Goal: Information Seeking & Learning: Find specific fact

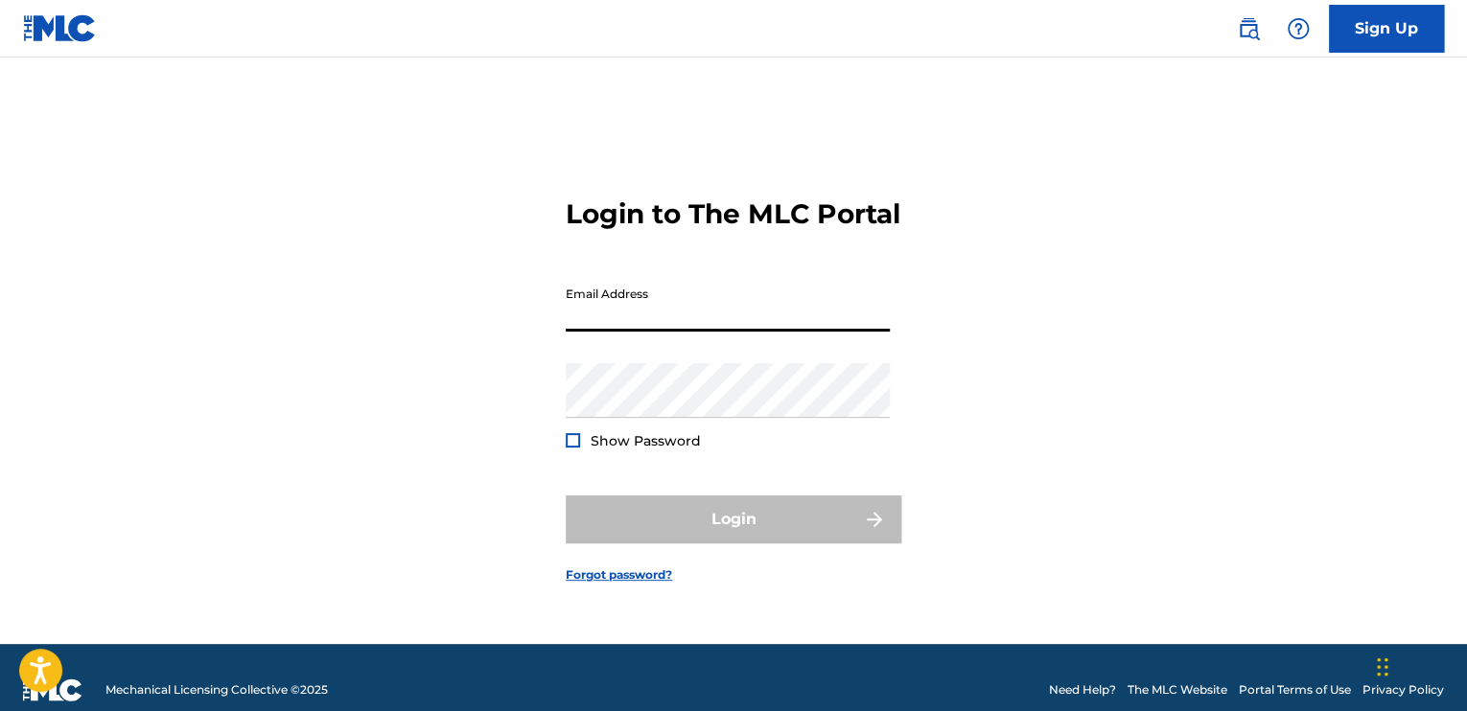
click at [726, 324] on input "Email Address" at bounding box center [728, 304] width 324 height 55
type input "[EMAIL_ADDRESS][DOMAIN_NAME]"
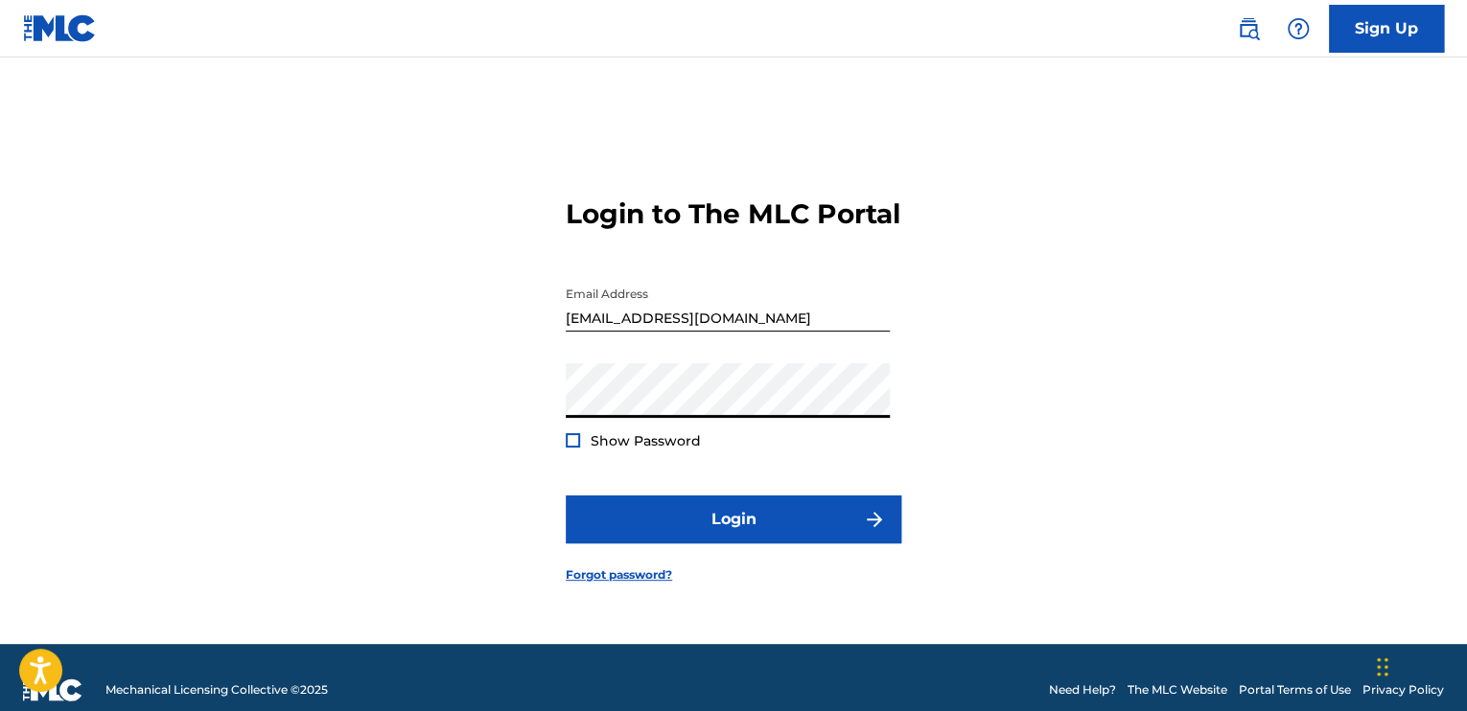
click at [566, 496] on button "Login" at bounding box center [734, 520] width 336 height 48
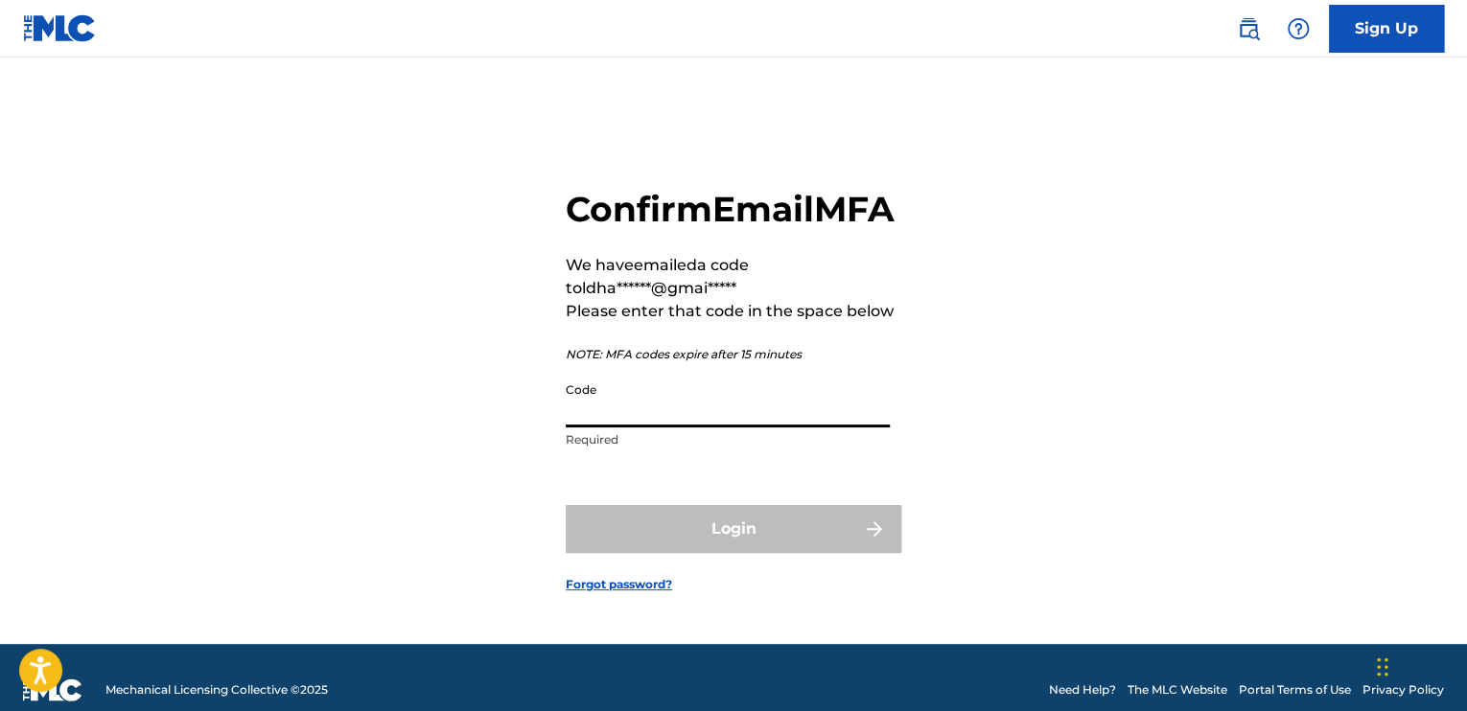
paste input "026000"
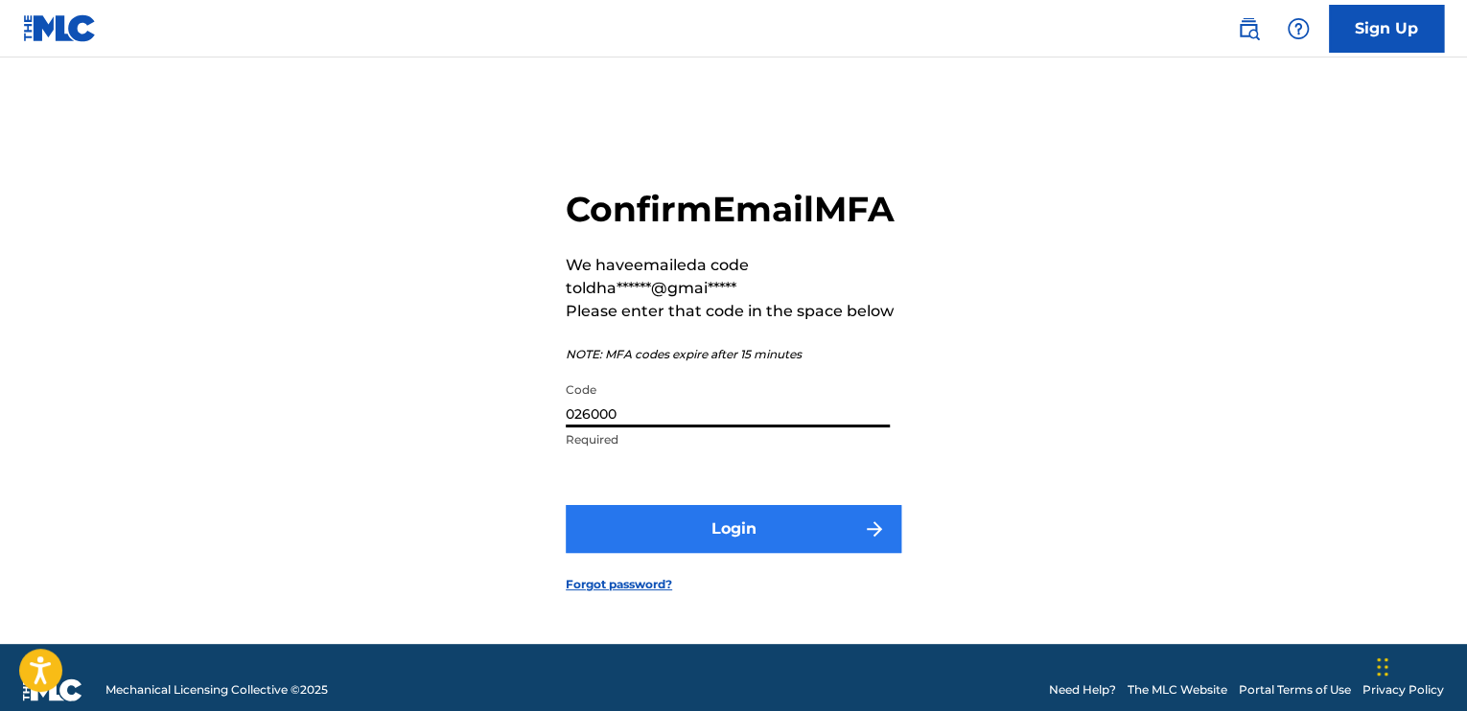
type input "026000"
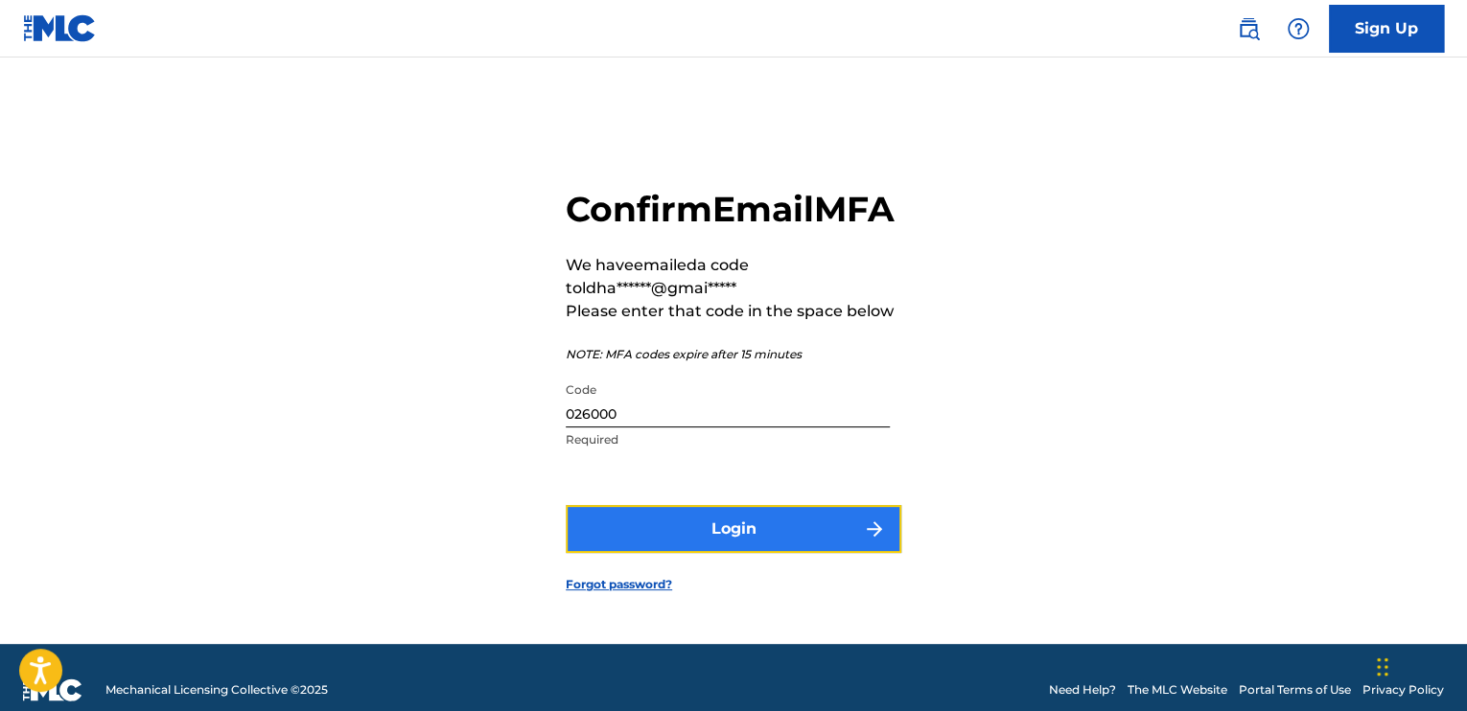
click at [778, 553] on button "Login" at bounding box center [734, 529] width 336 height 48
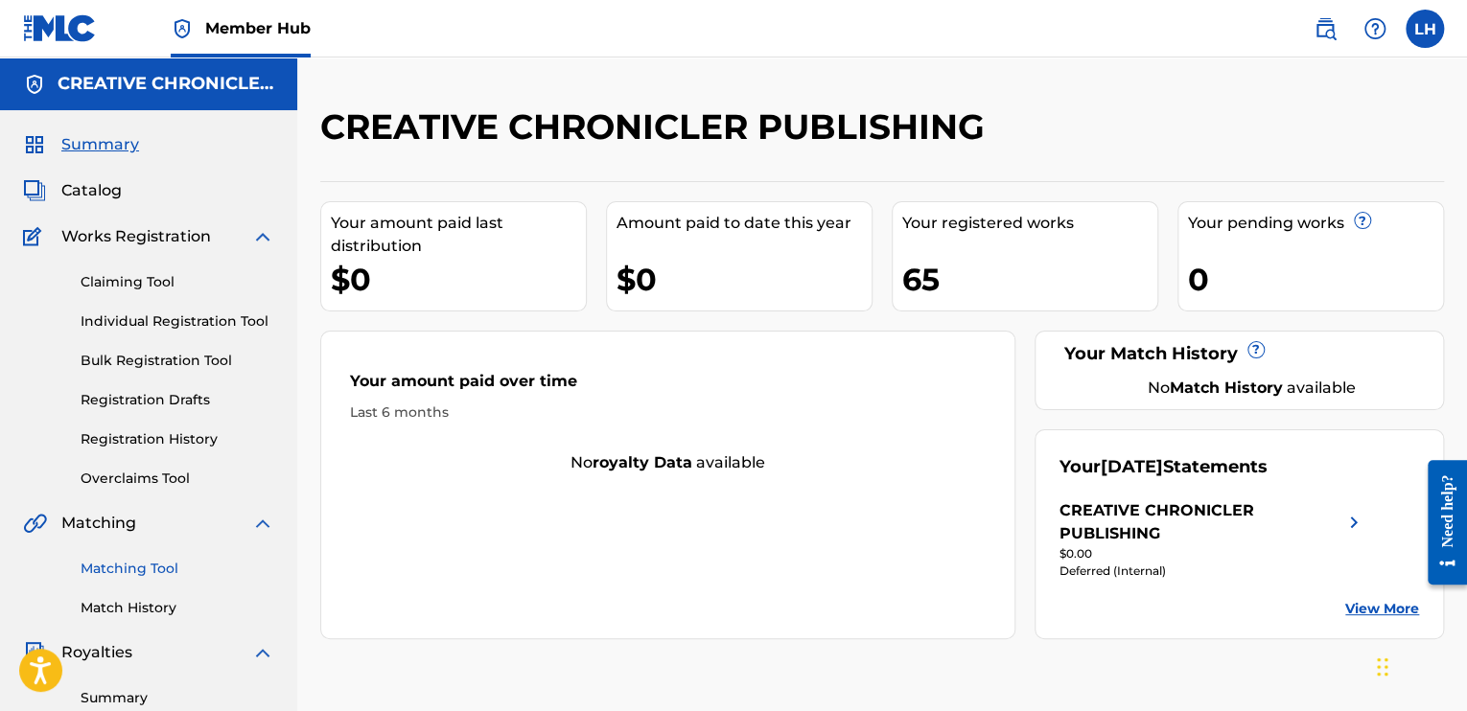
click at [146, 574] on link "Matching Tool" at bounding box center [178, 569] width 194 height 20
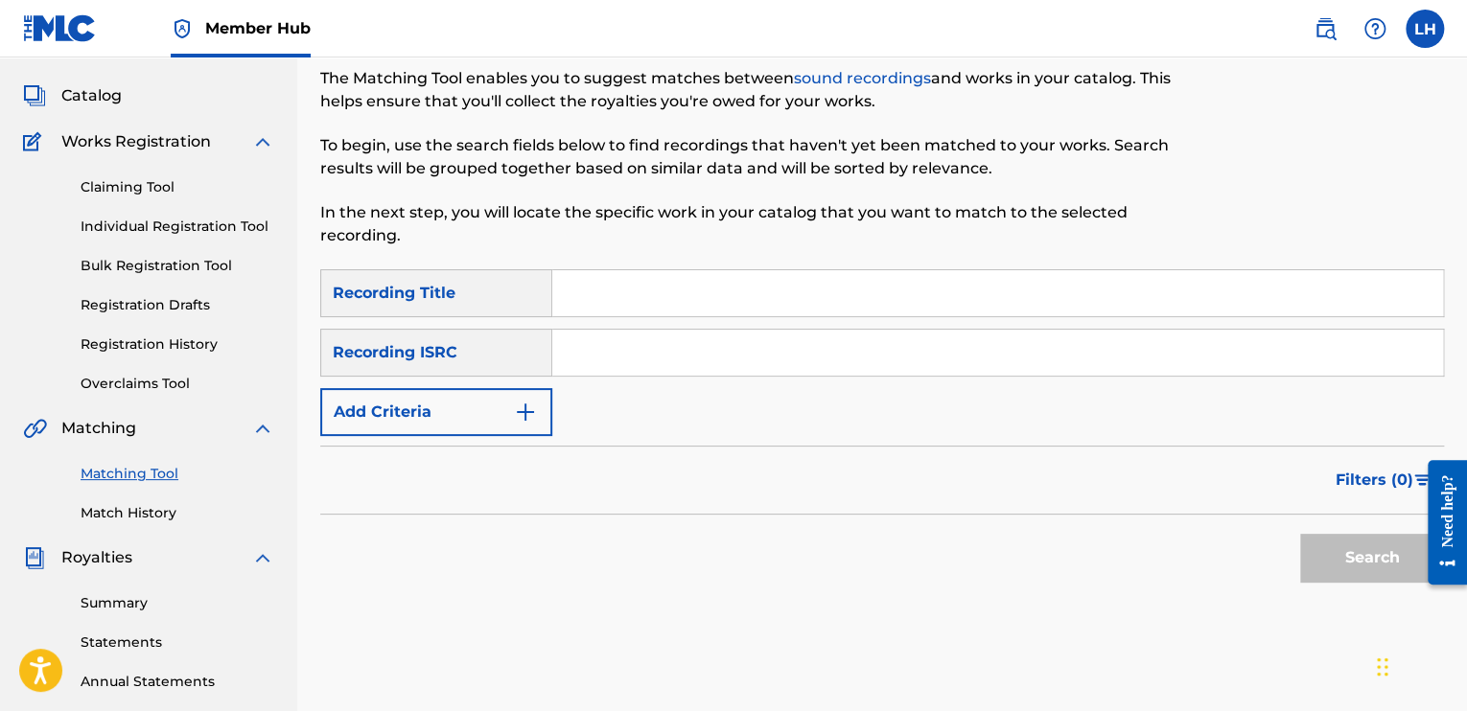
scroll to position [96, 0]
click at [675, 349] on input "Search Form" at bounding box center [997, 352] width 891 height 46
type input "QZTAX2553755"
click at [1323, 560] on button "Search" at bounding box center [1372, 557] width 144 height 48
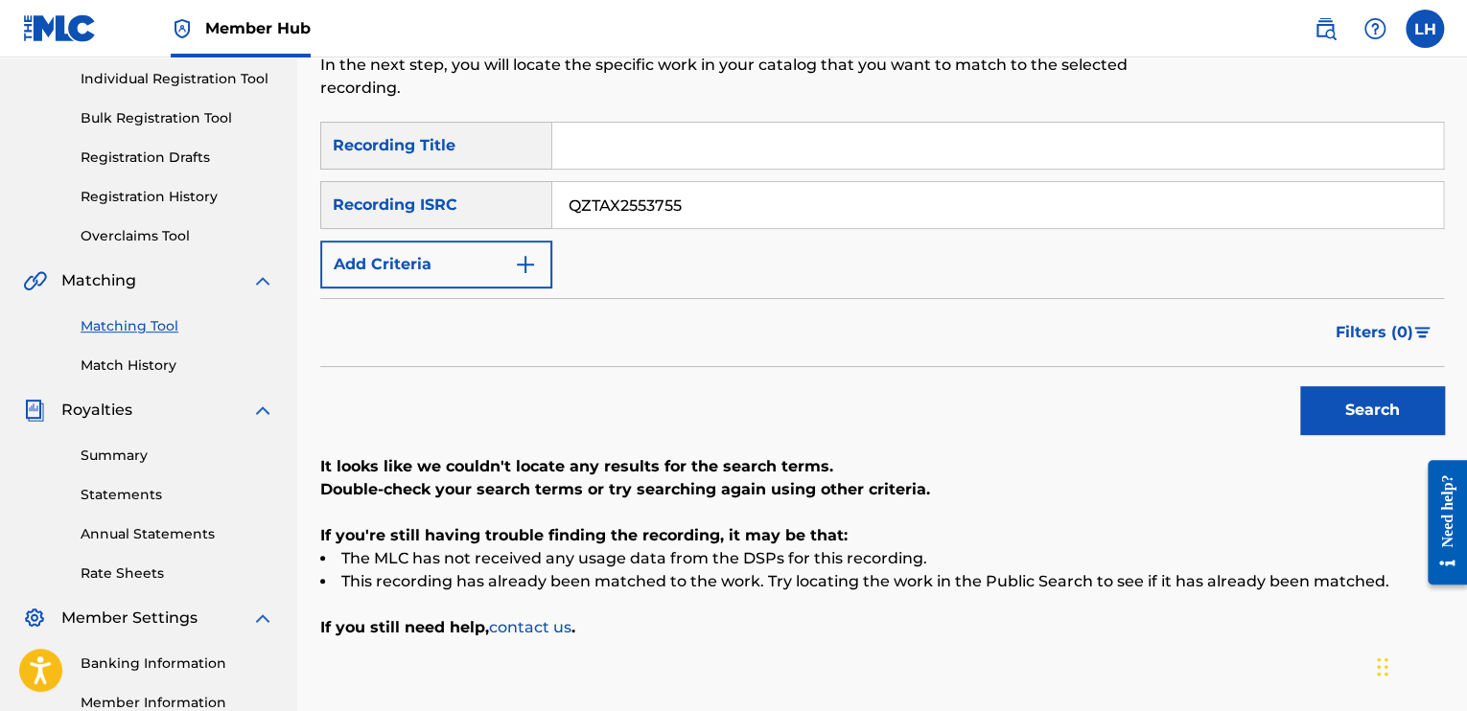
scroll to position [192, 0]
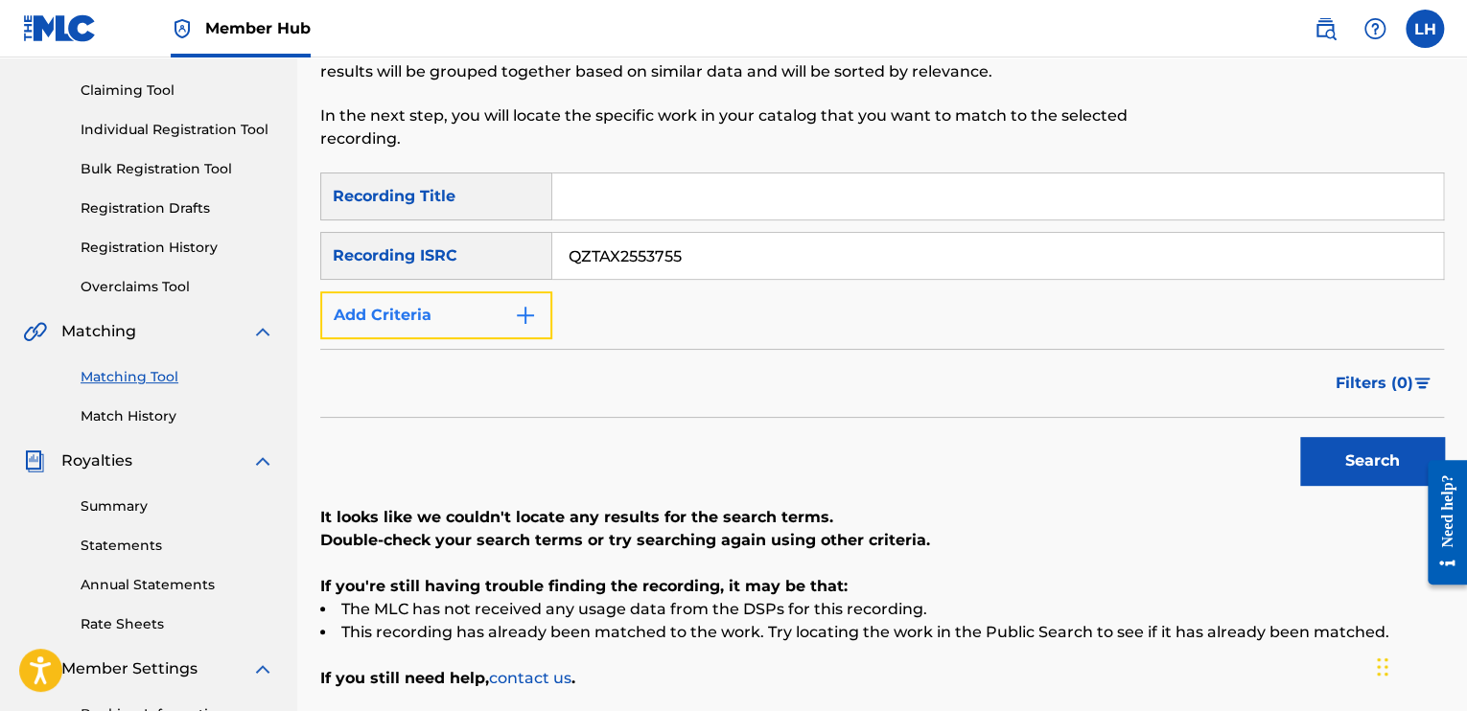
click at [528, 324] on img "Search Form" at bounding box center [525, 315] width 23 height 23
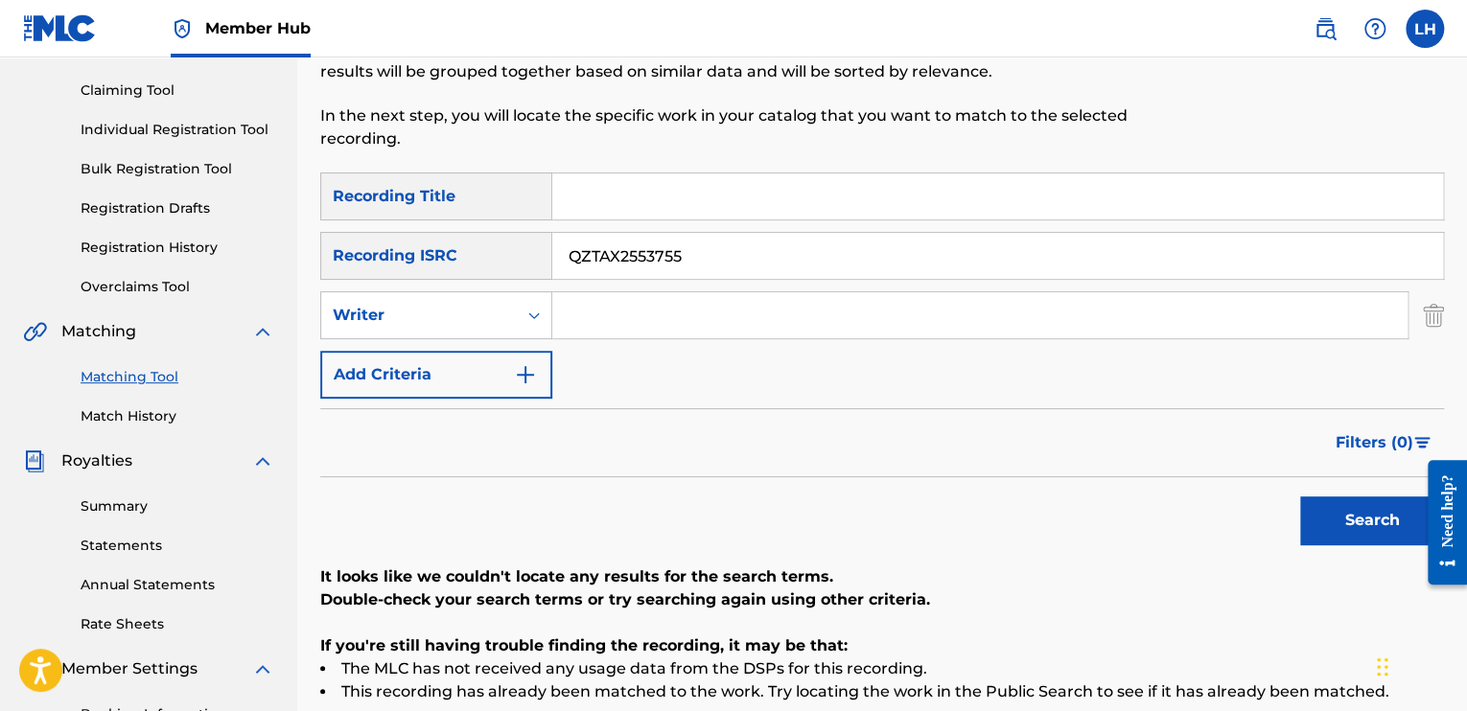
click at [613, 320] on input "Search Form" at bounding box center [979, 315] width 855 height 46
type input "[PERSON_NAME]"
click at [694, 264] on input "QZTAX2553755" at bounding box center [997, 256] width 891 height 46
click at [646, 256] on input "QZTAX2553755" at bounding box center [997, 256] width 891 height 46
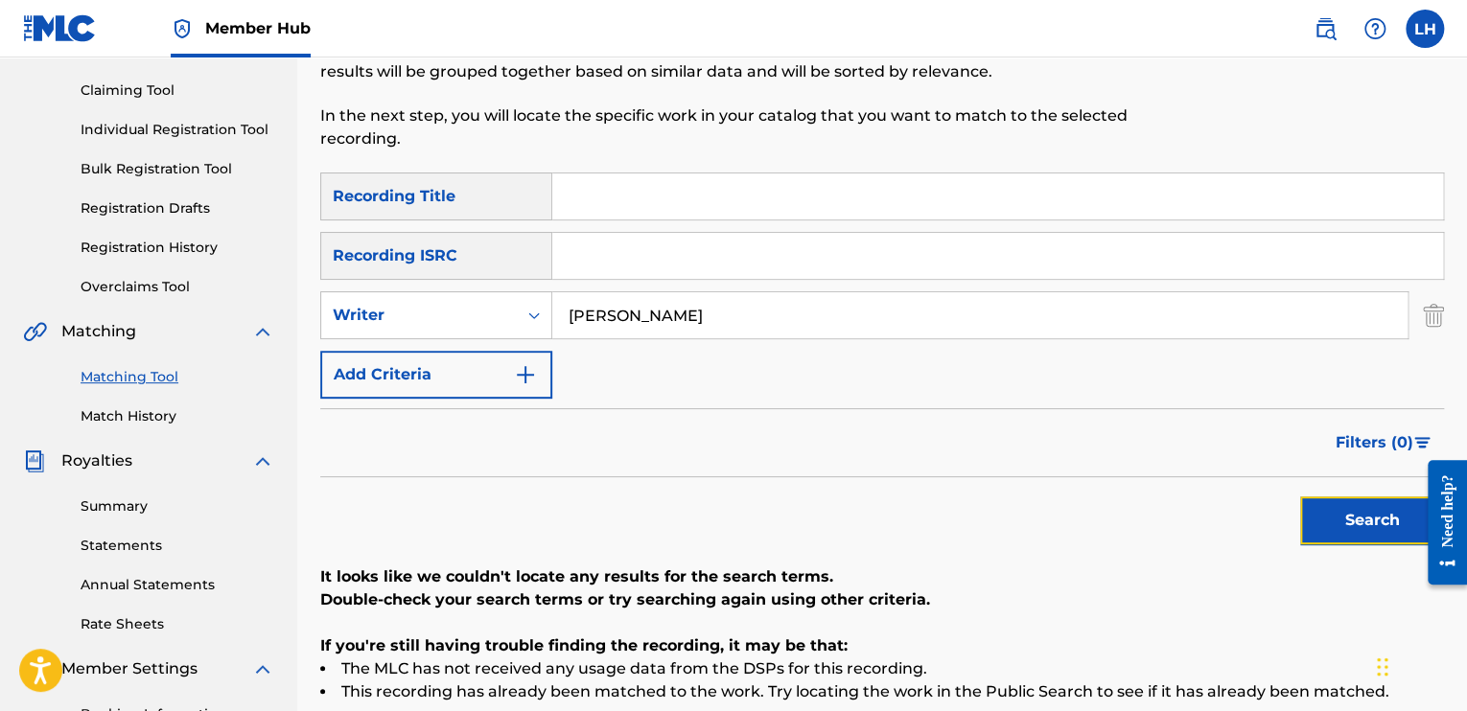
click at [1362, 527] on button "Search" at bounding box center [1372, 521] width 144 height 48
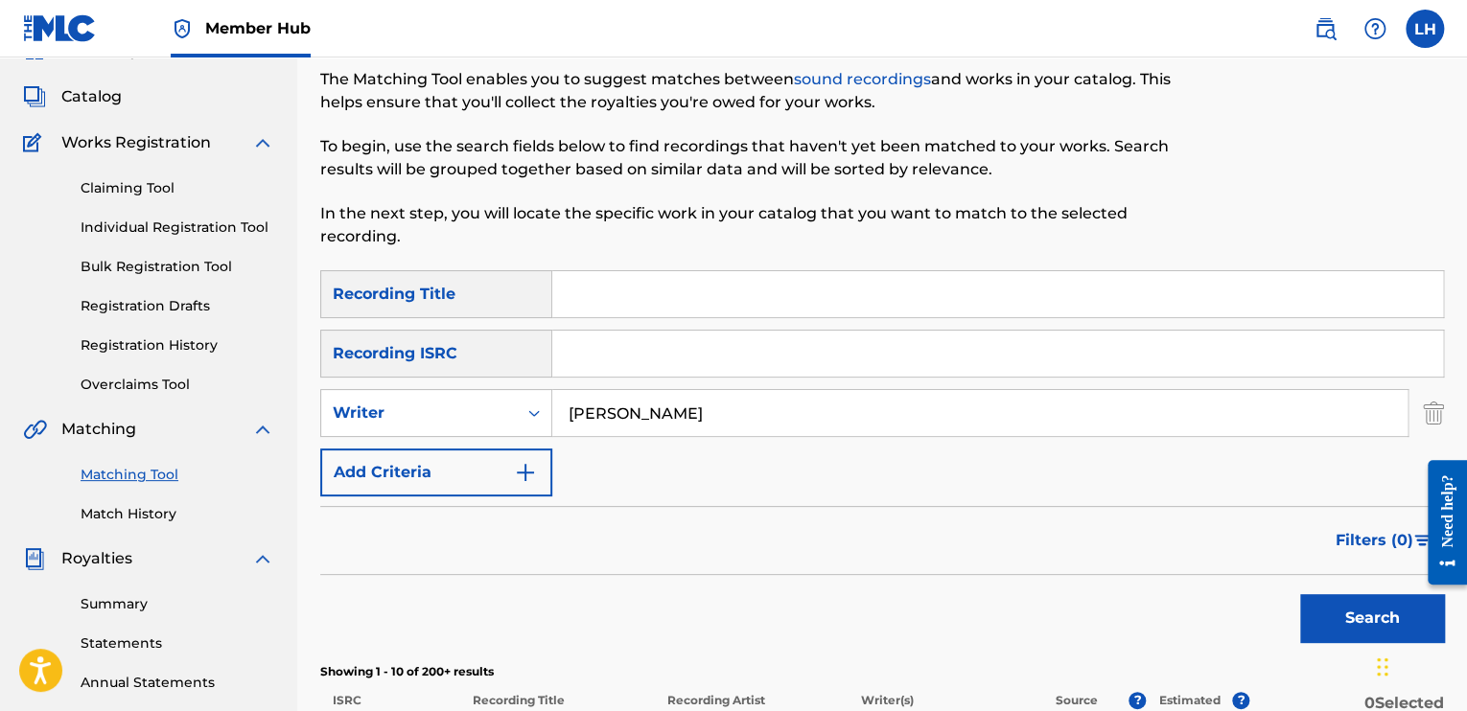
scroll to position [96, 0]
click at [675, 294] on input "Search Form" at bounding box center [997, 292] width 891 height 46
type input "AUTOPSY OF A LOVER BROKEN"
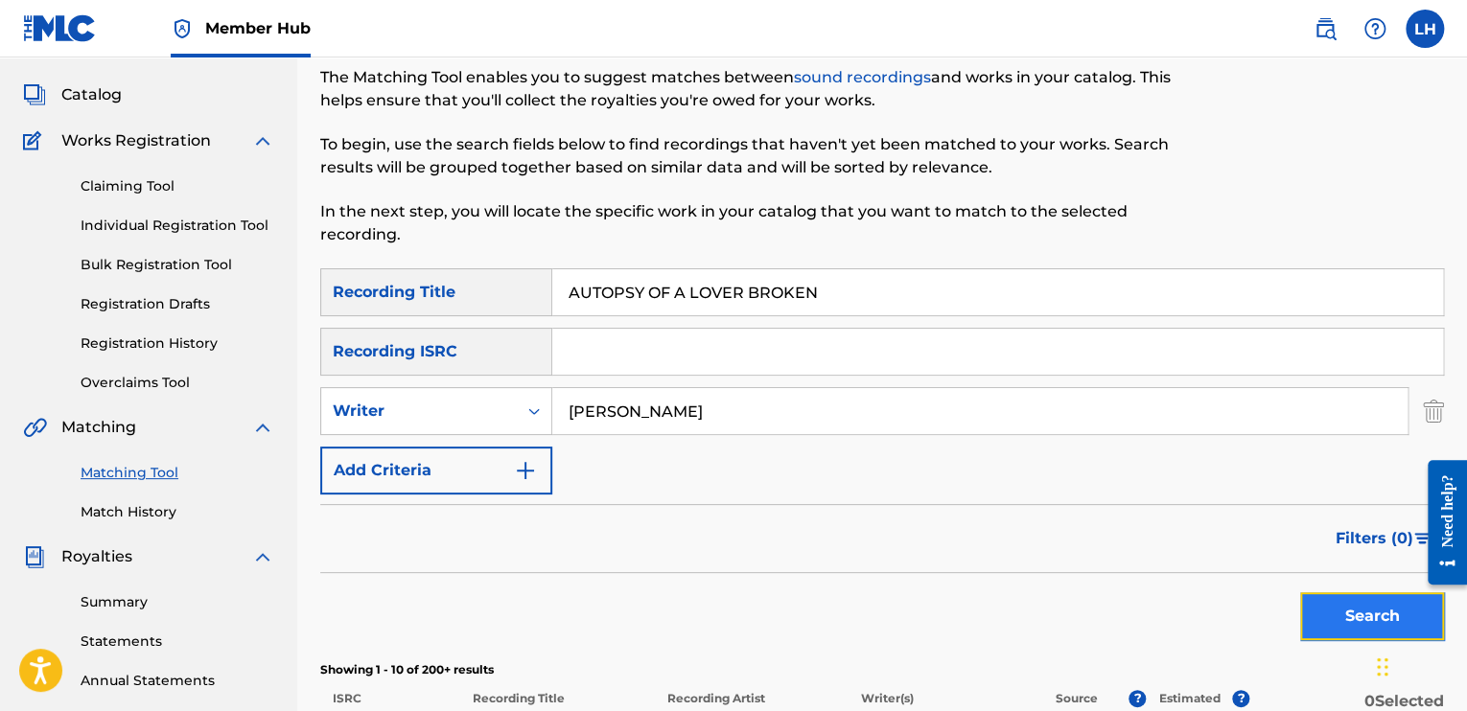
click at [1351, 620] on button "Search" at bounding box center [1372, 616] width 144 height 48
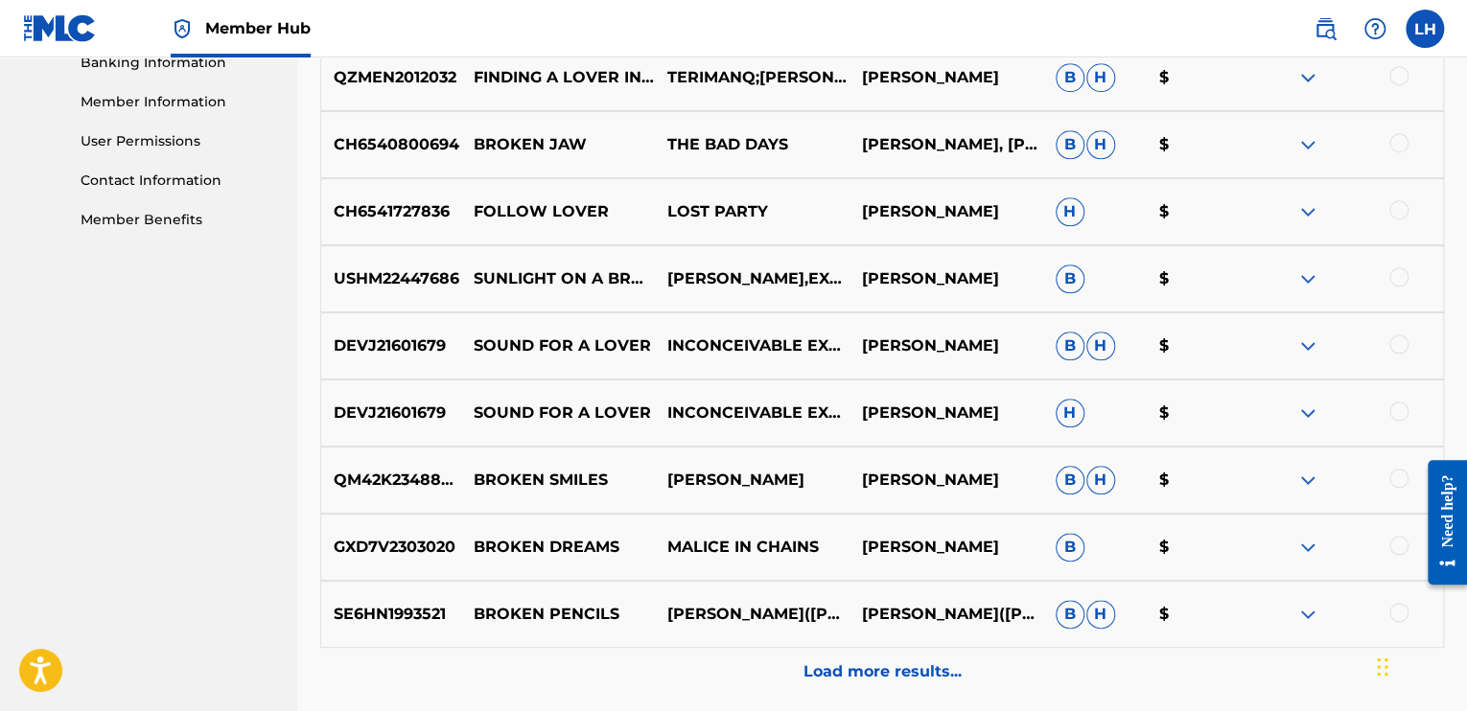
scroll to position [959, 0]
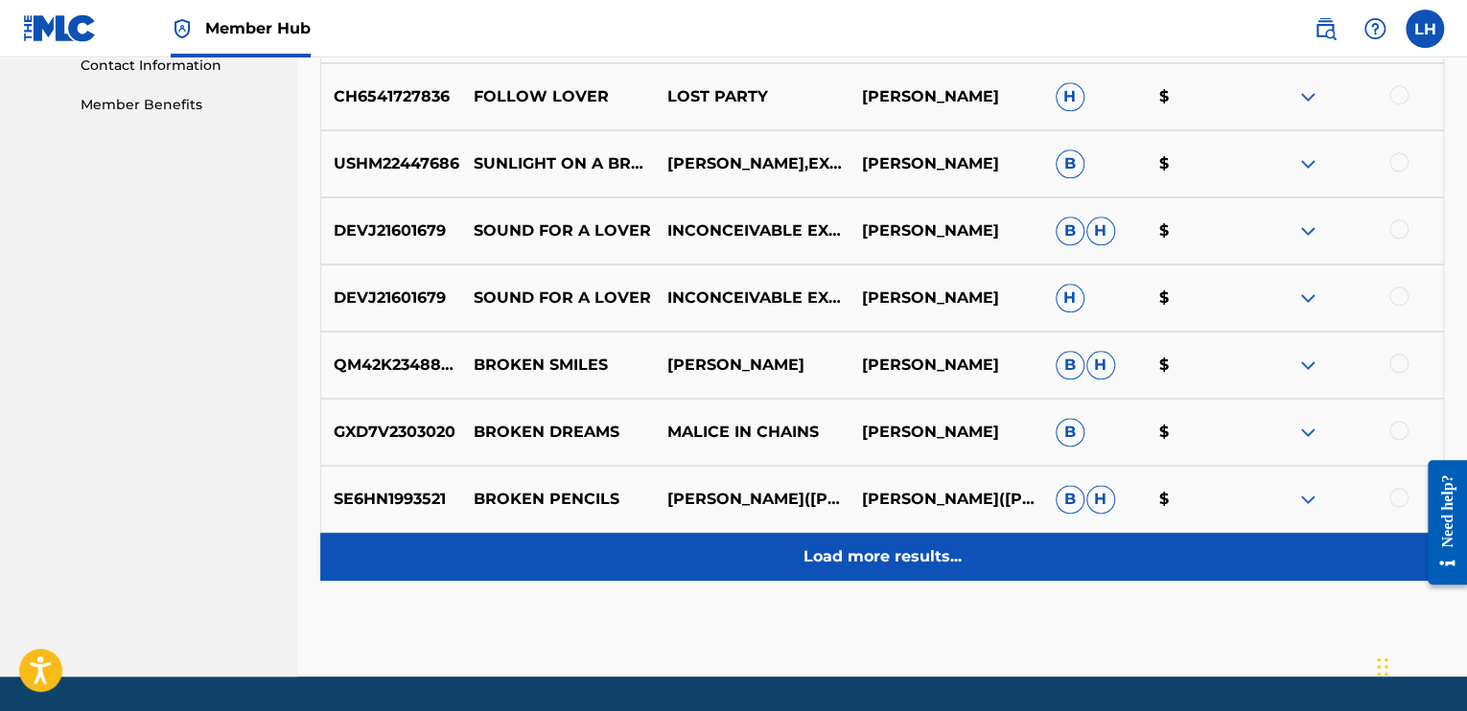
click at [859, 556] on p "Load more results..." at bounding box center [882, 556] width 158 height 23
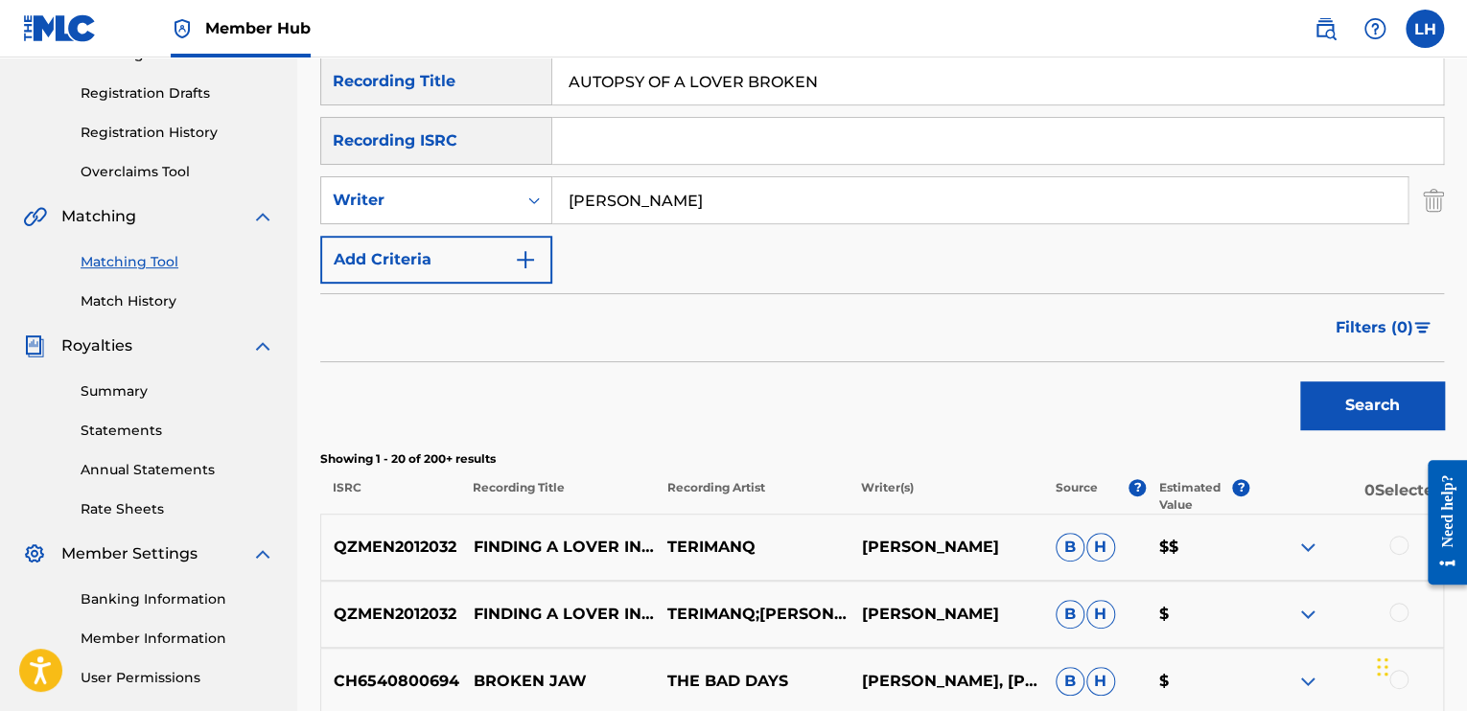
scroll to position [0, 0]
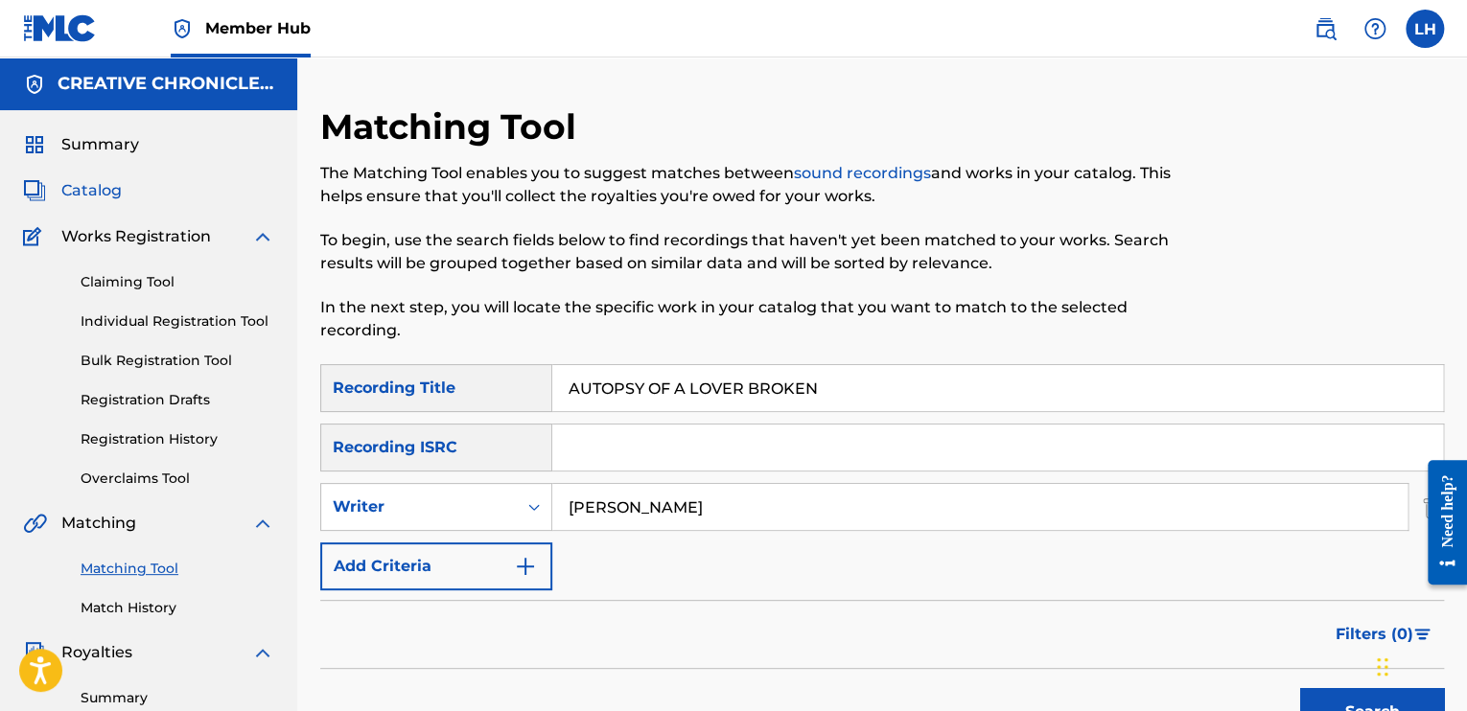
click at [97, 188] on span "Catalog" at bounding box center [91, 190] width 60 height 23
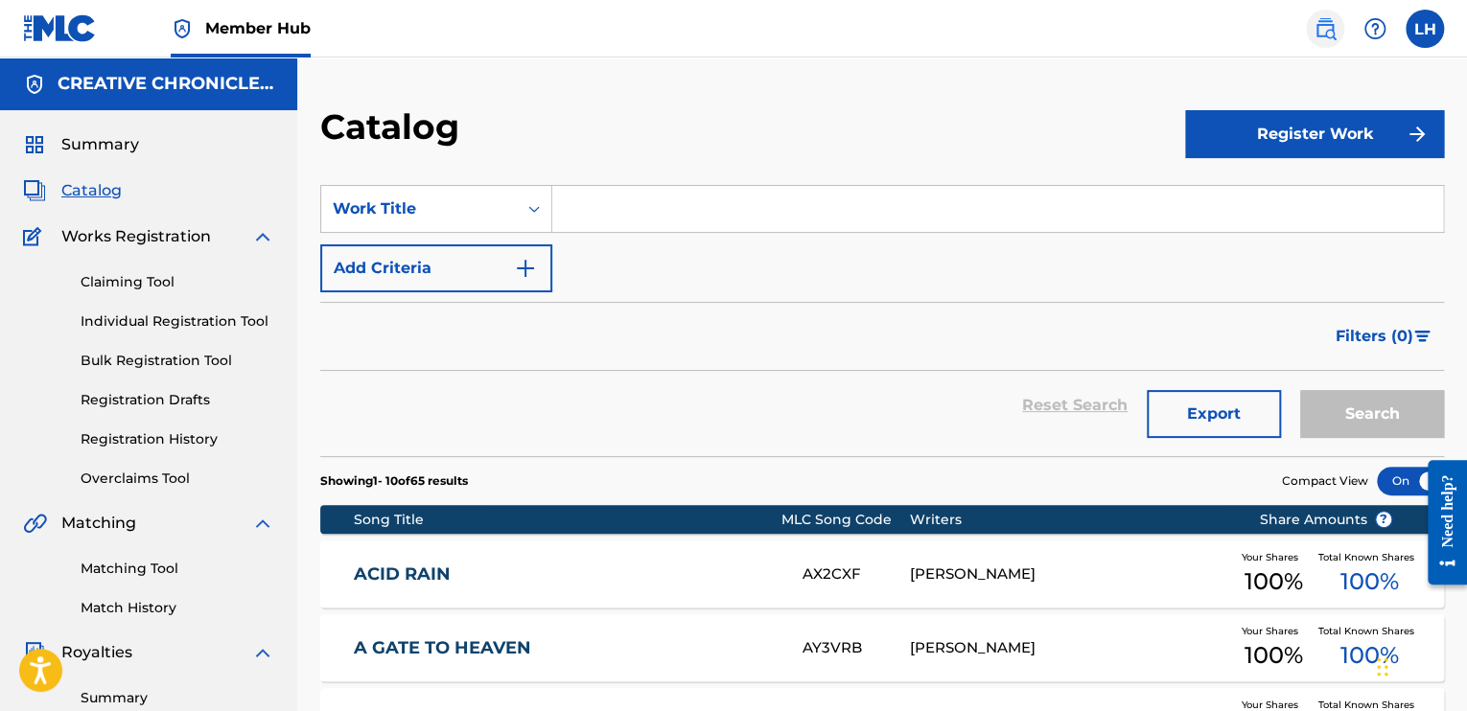
click at [1324, 36] on img at bounding box center [1324, 28] width 23 height 23
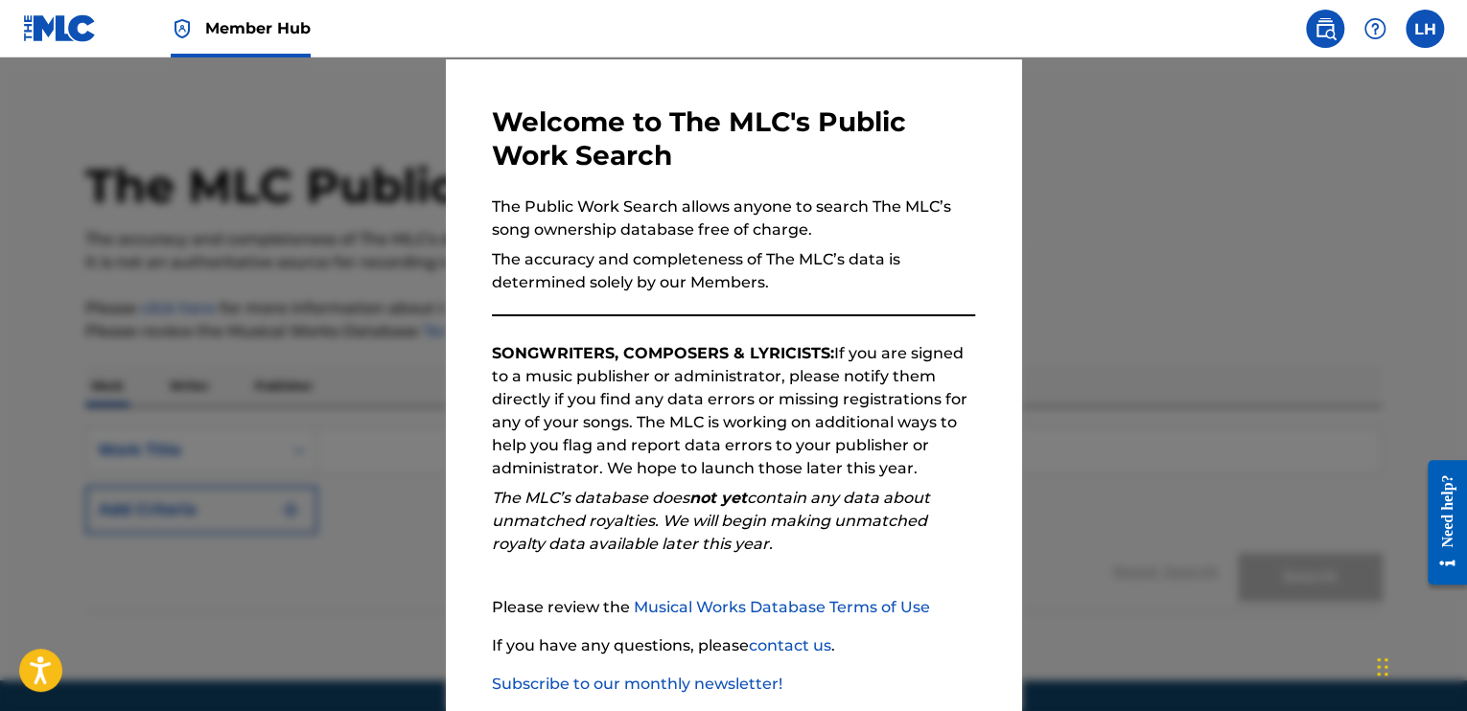
scroll to position [165, 0]
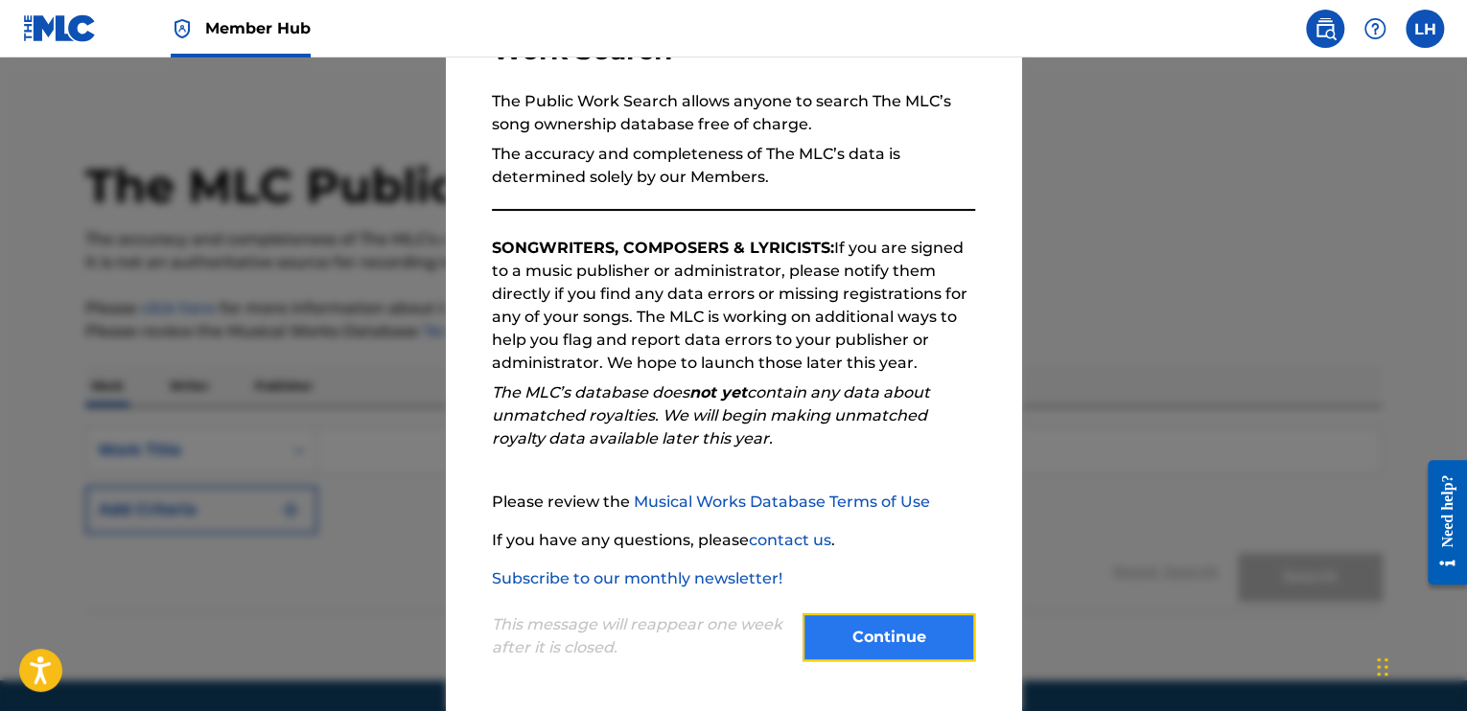
click at [870, 631] on button "Continue" at bounding box center [888, 637] width 173 height 48
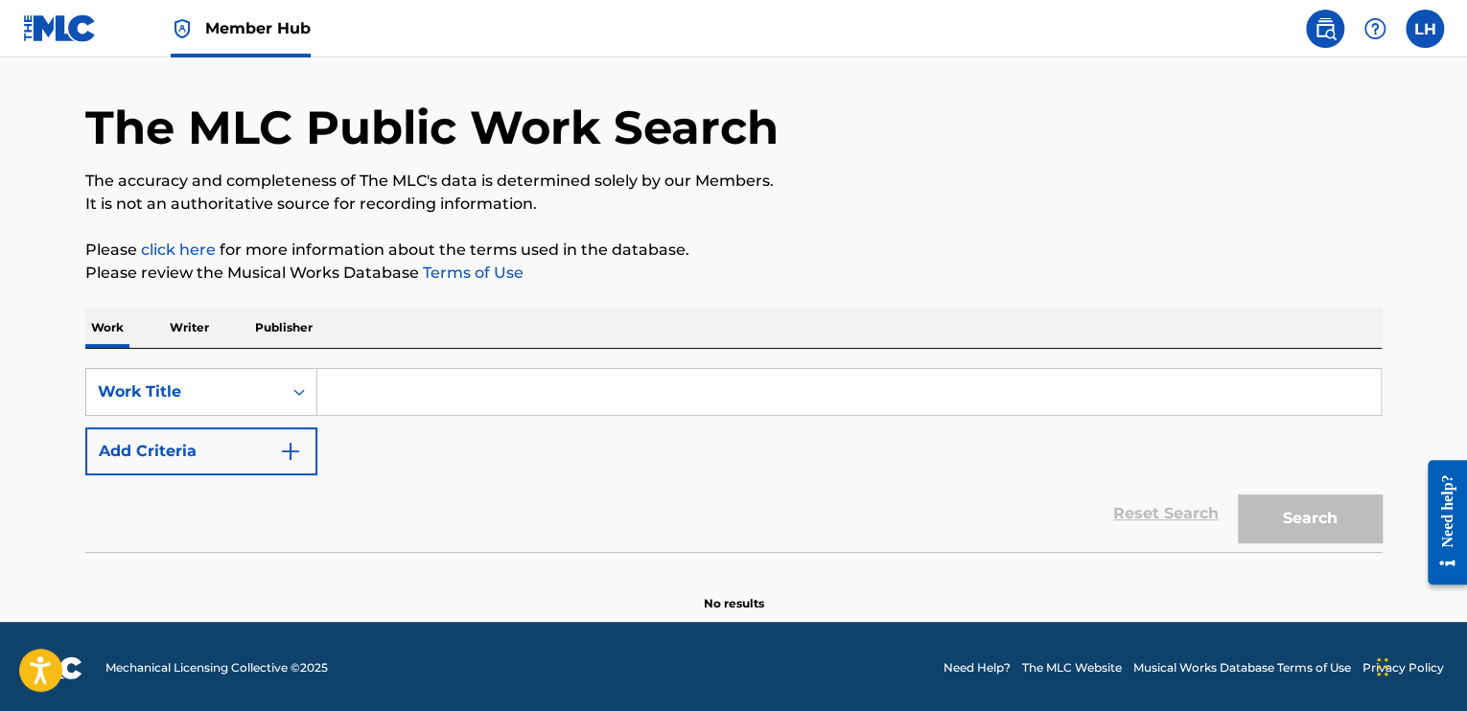
scroll to position [60, 0]
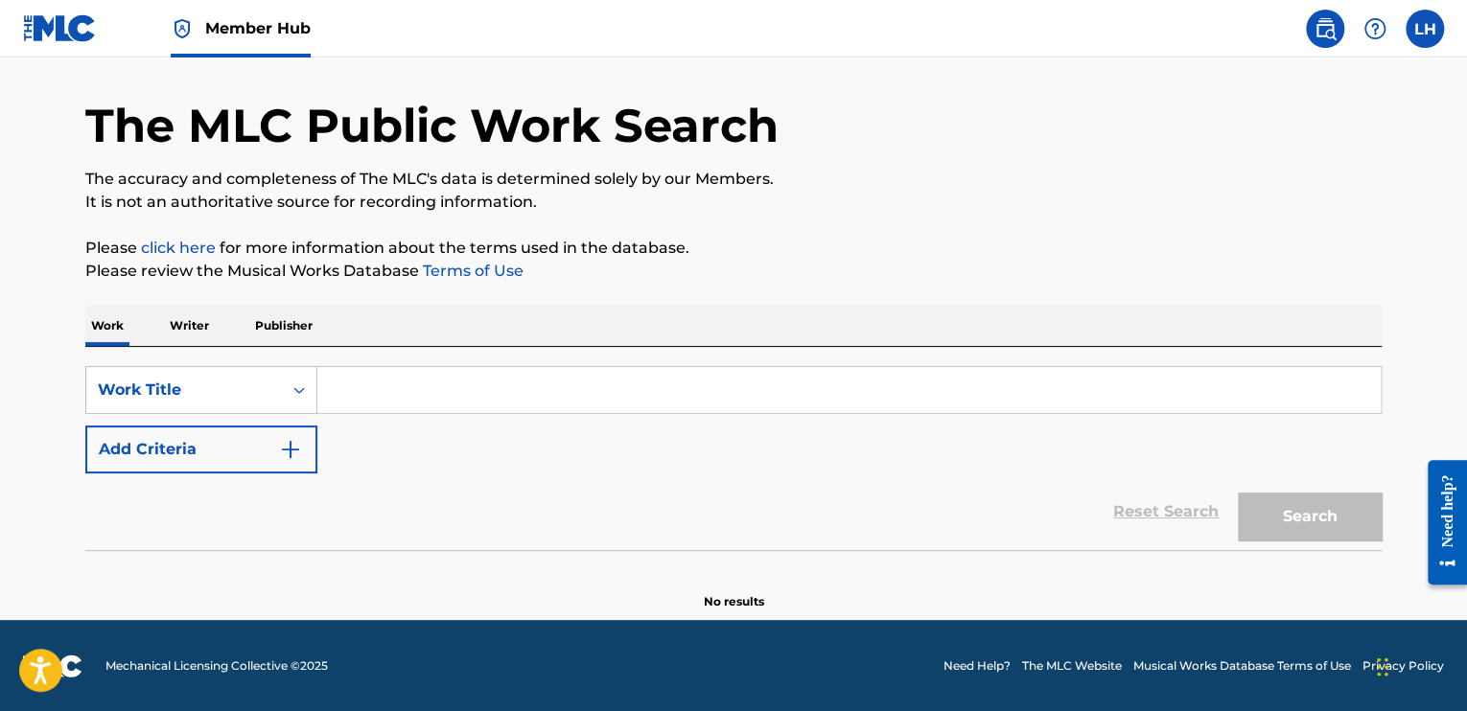
click at [196, 321] on p "Writer" at bounding box center [189, 326] width 51 height 40
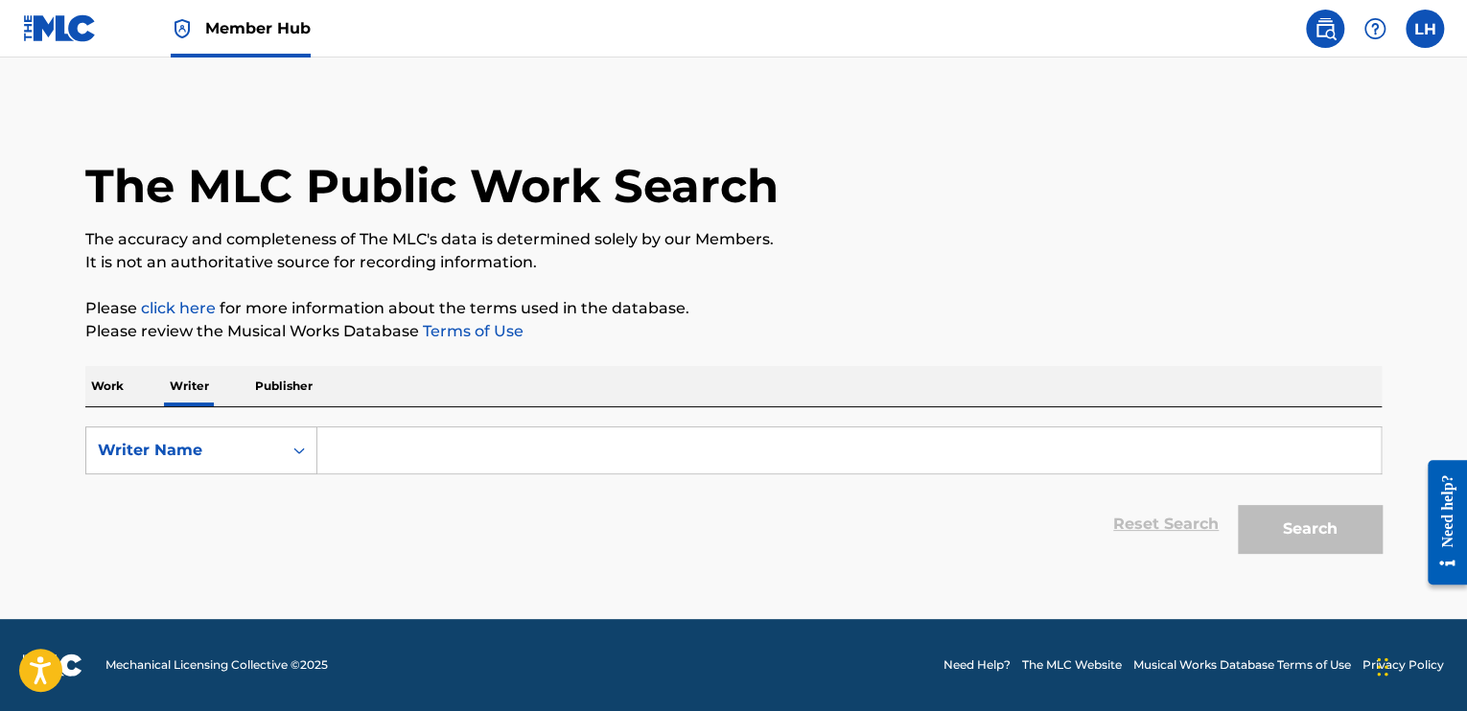
click at [460, 456] on input "Search Form" at bounding box center [848, 451] width 1063 height 46
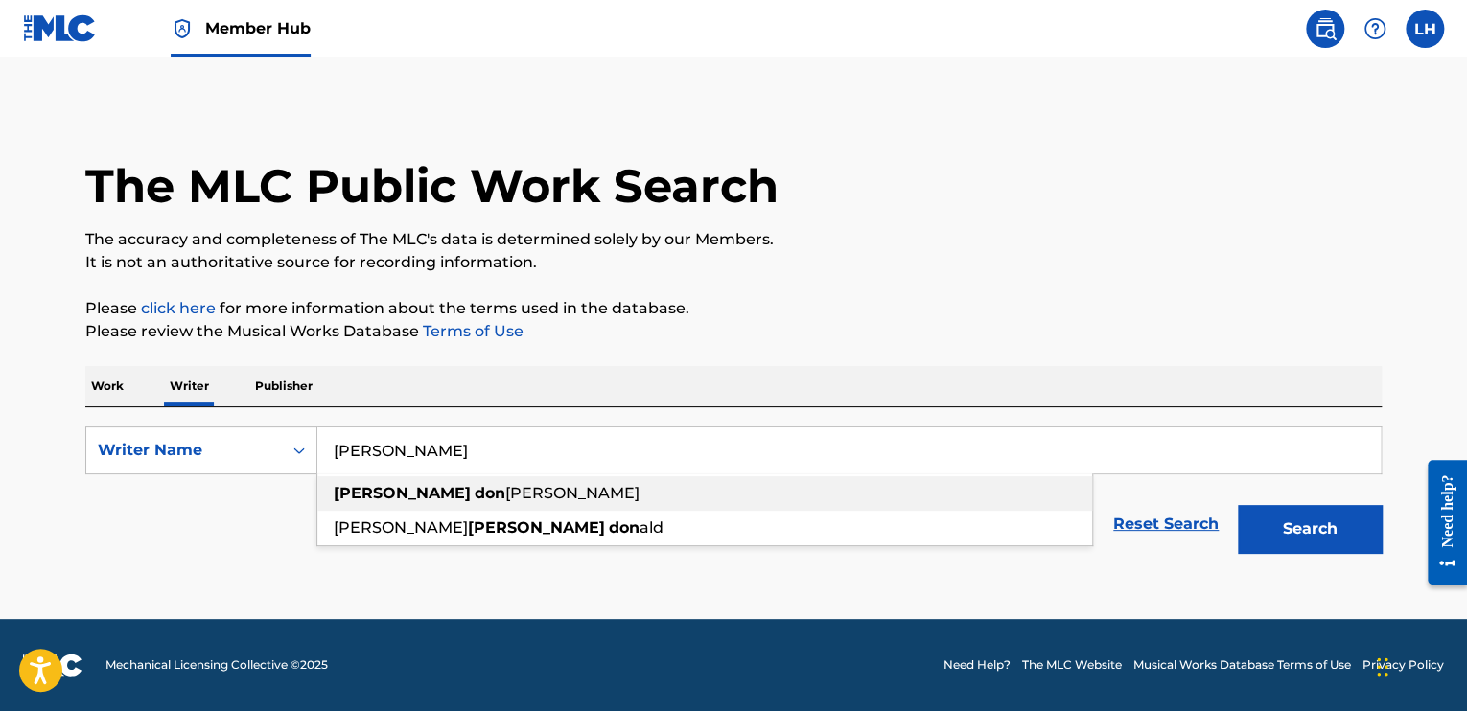
click at [505, 494] on span "[PERSON_NAME]" at bounding box center [572, 493] width 134 height 18
type input "[PERSON_NAME]"
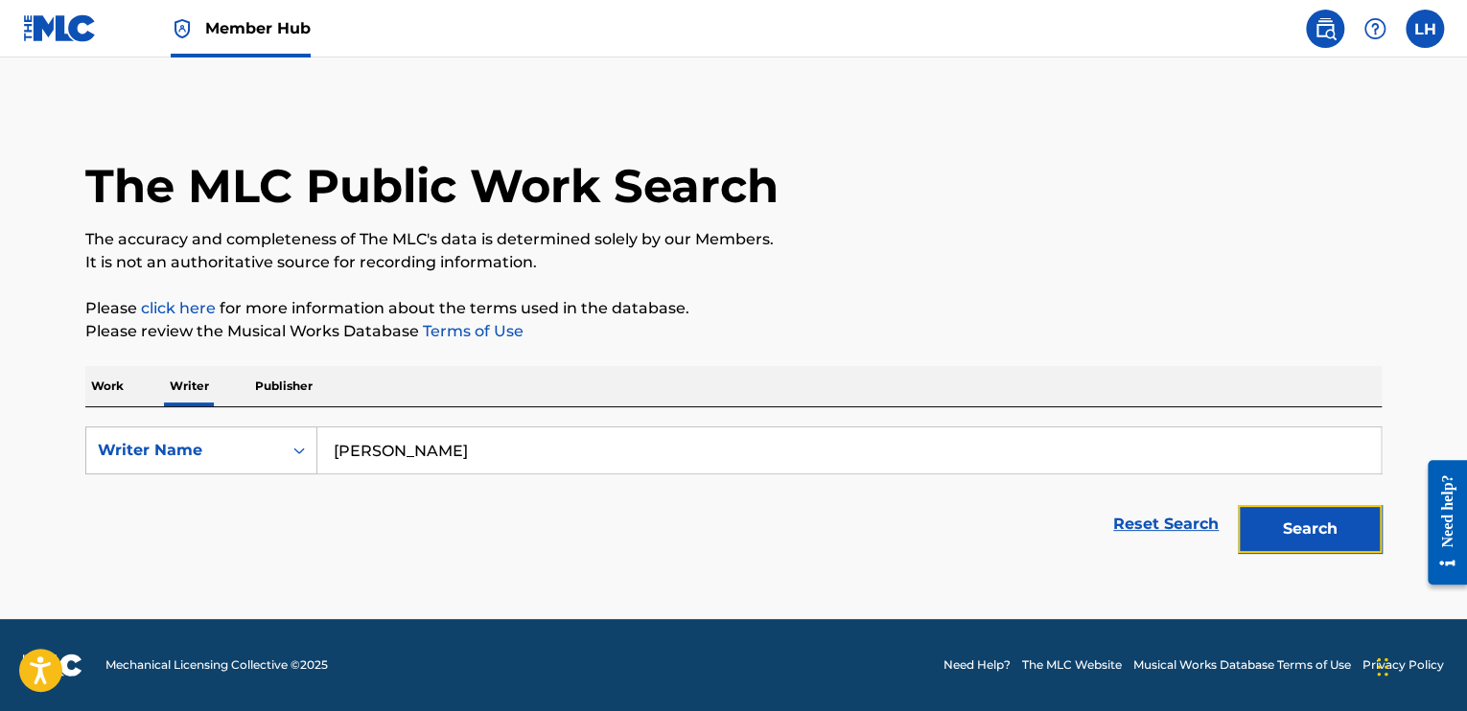
click at [1269, 532] on button "Search" at bounding box center [1310, 529] width 144 height 48
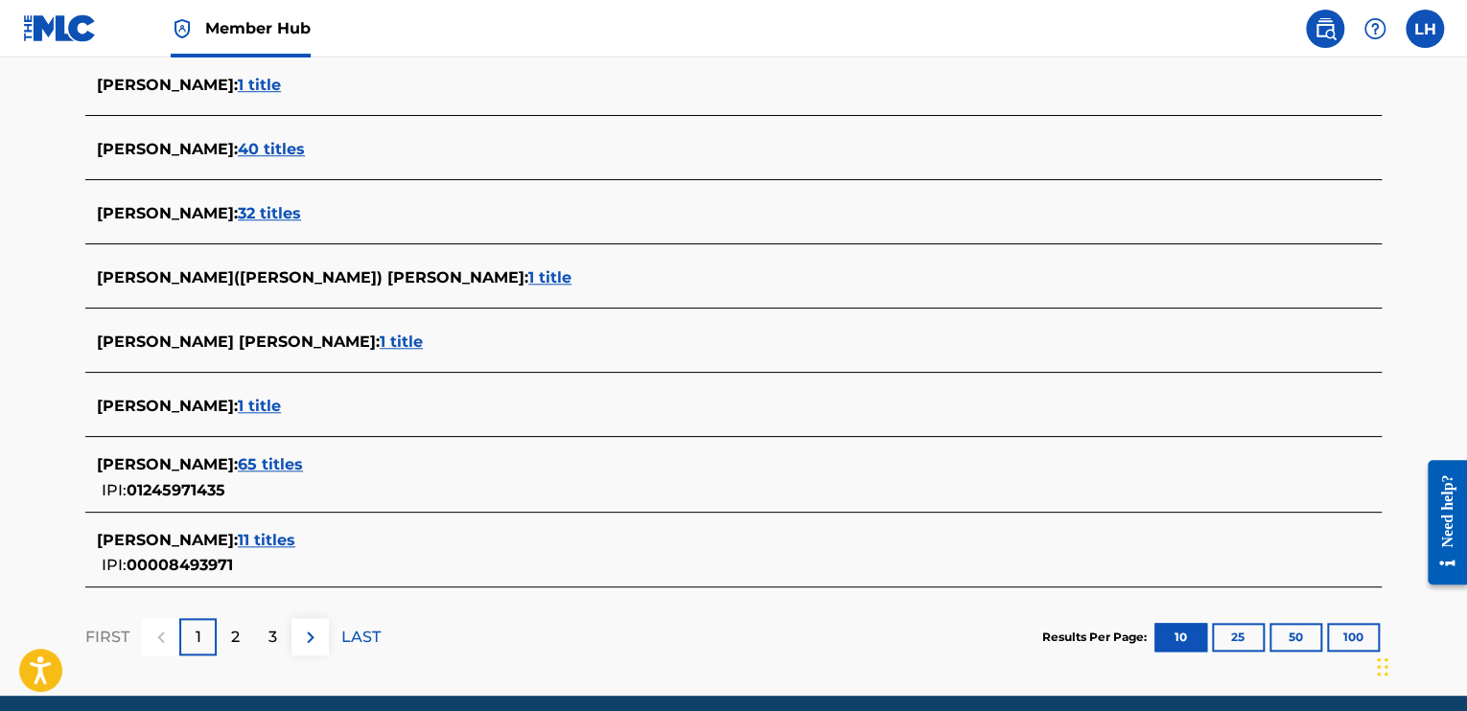
scroll to position [671, 0]
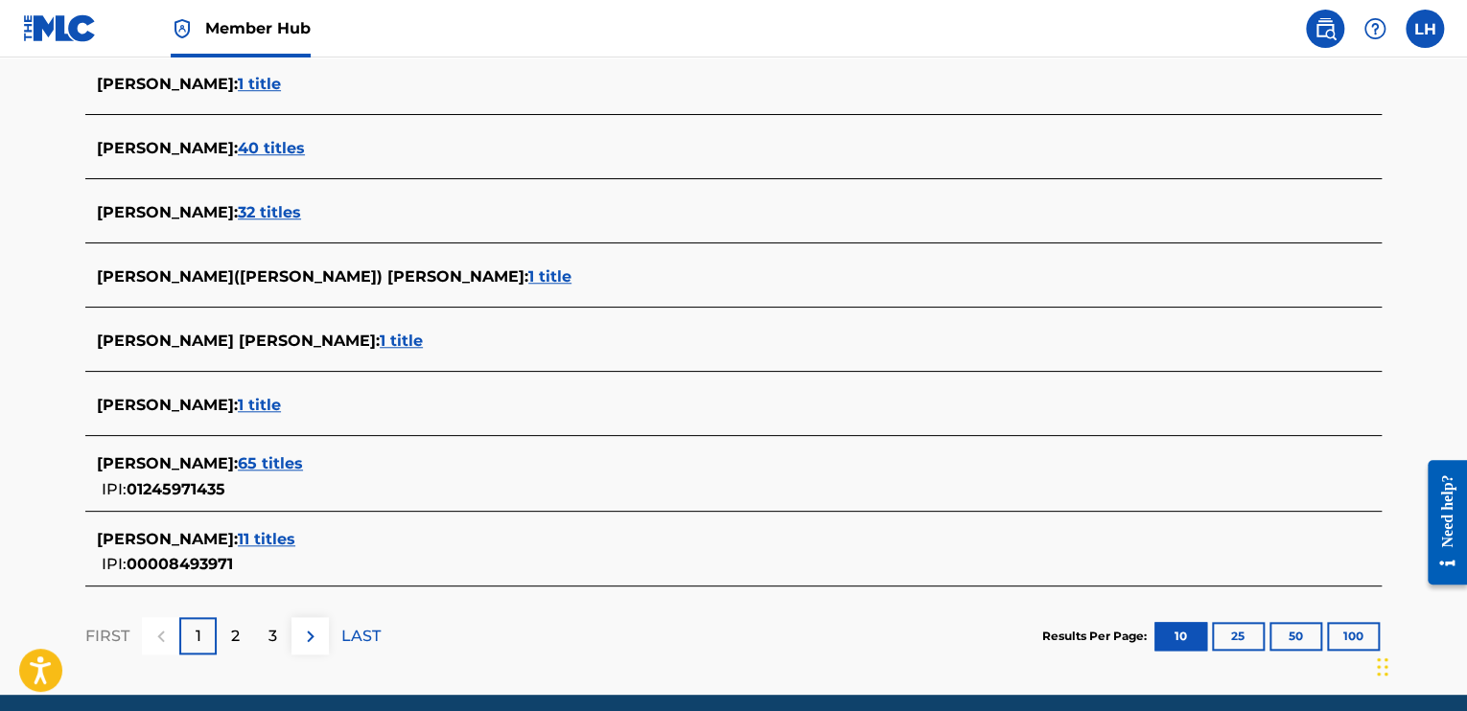
click at [303, 465] on span "65 titles" at bounding box center [270, 463] width 65 height 18
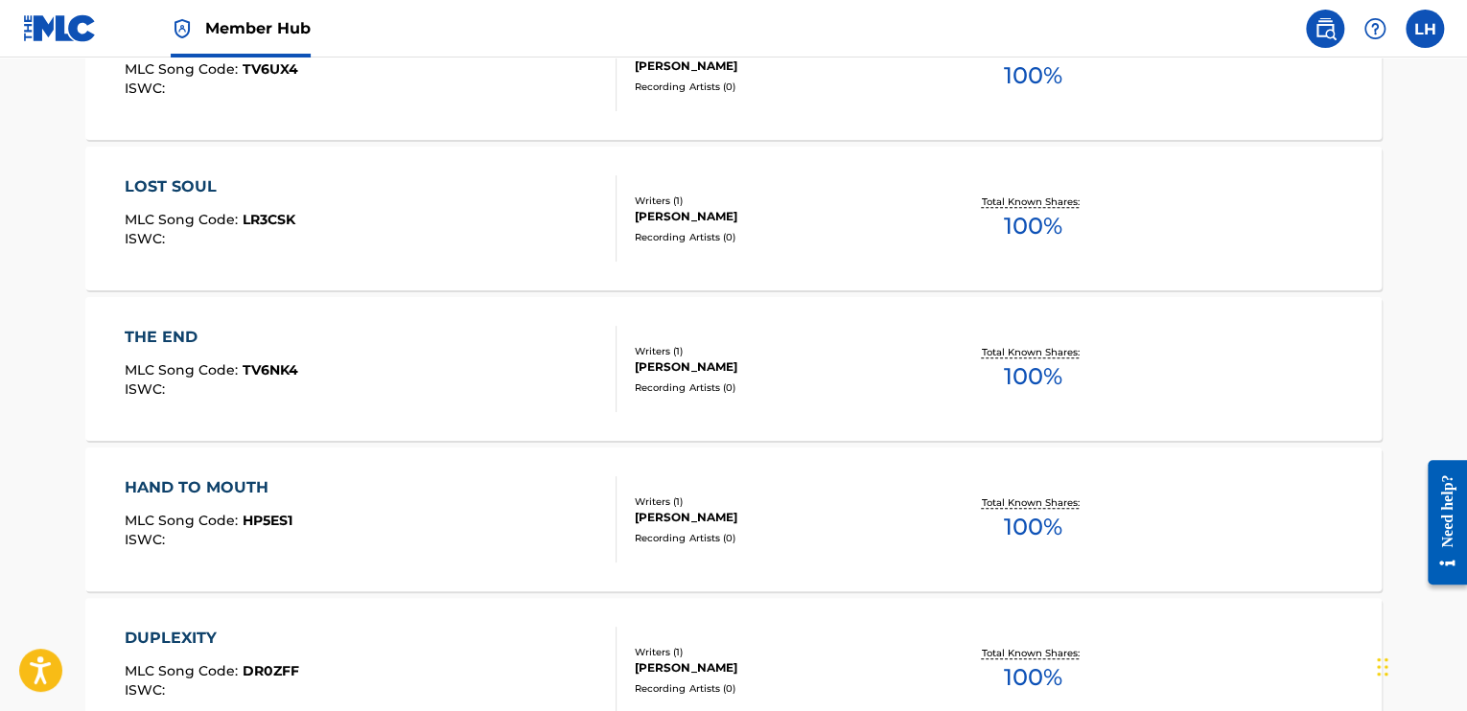
scroll to position [0, 0]
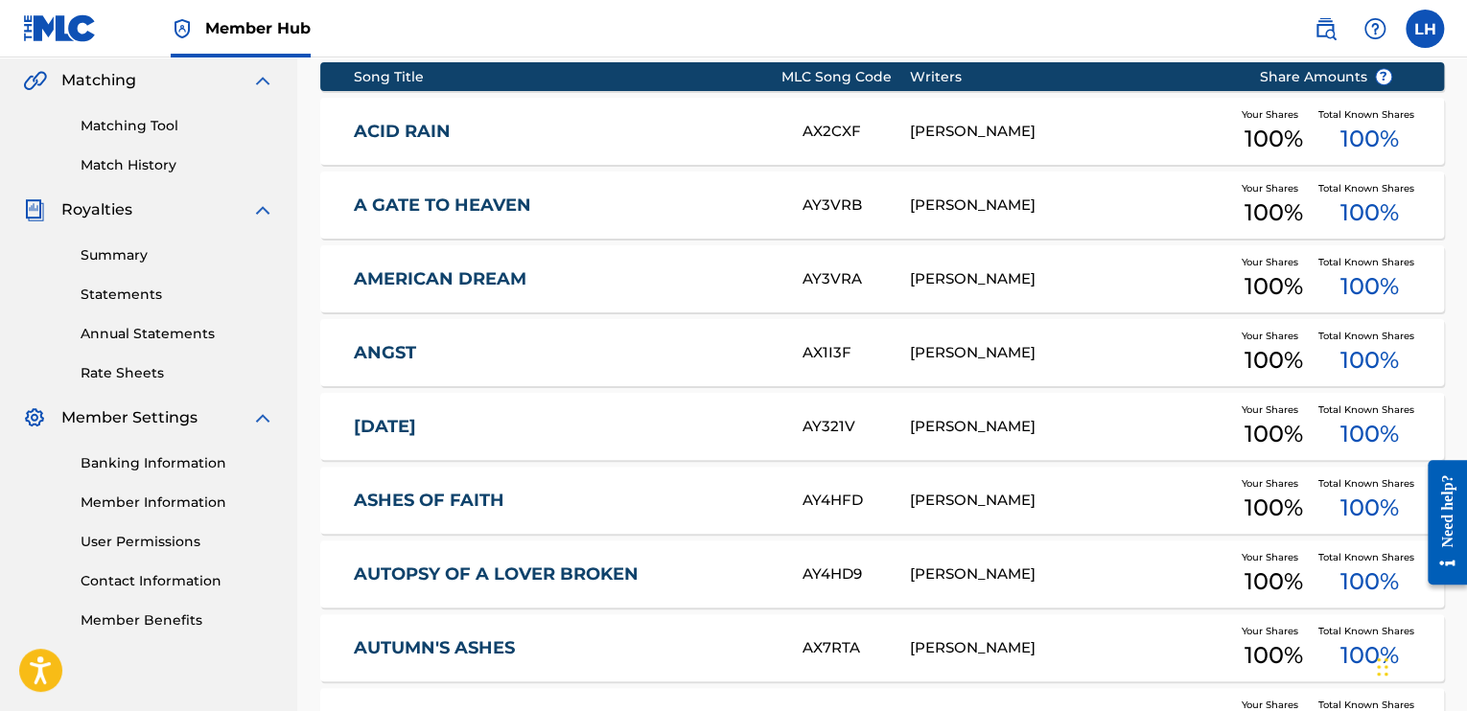
scroll to position [751, 0]
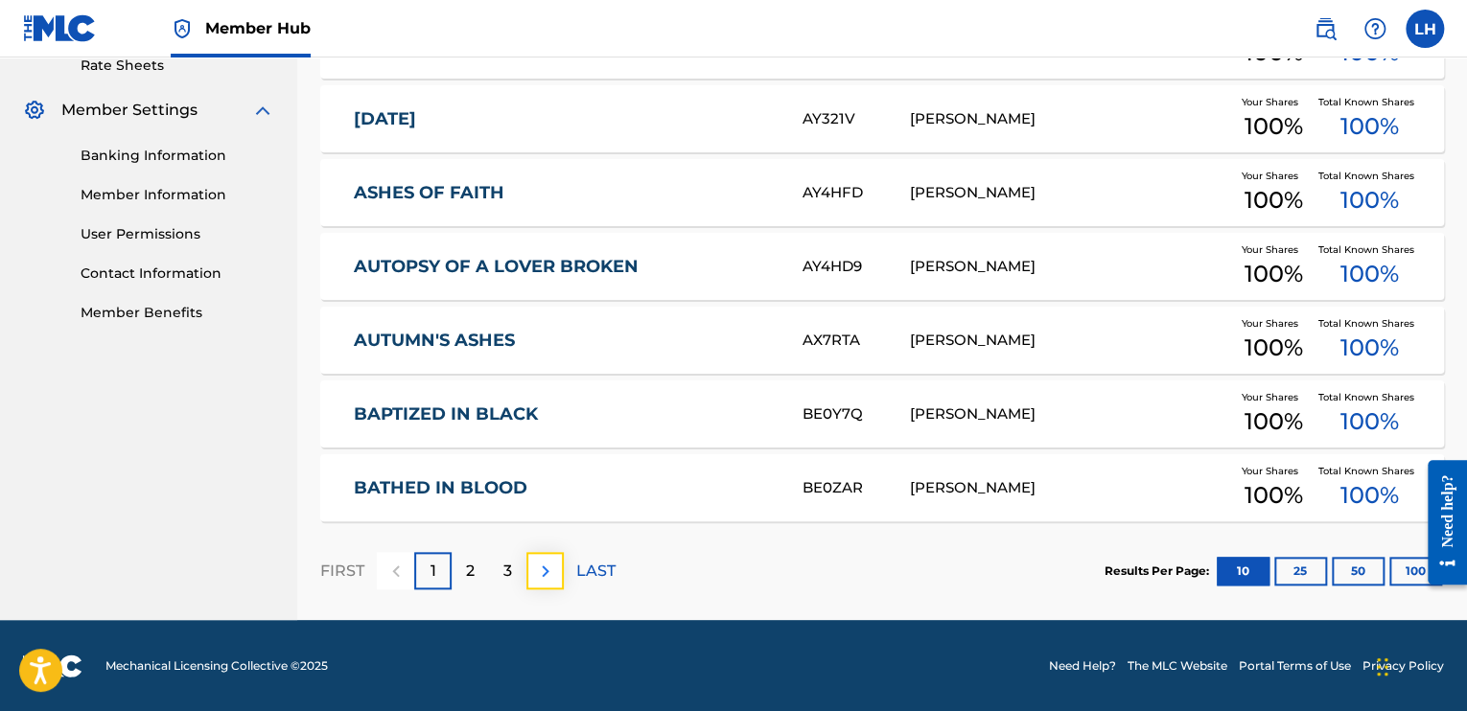
click at [552, 574] on img at bounding box center [545, 571] width 23 height 23
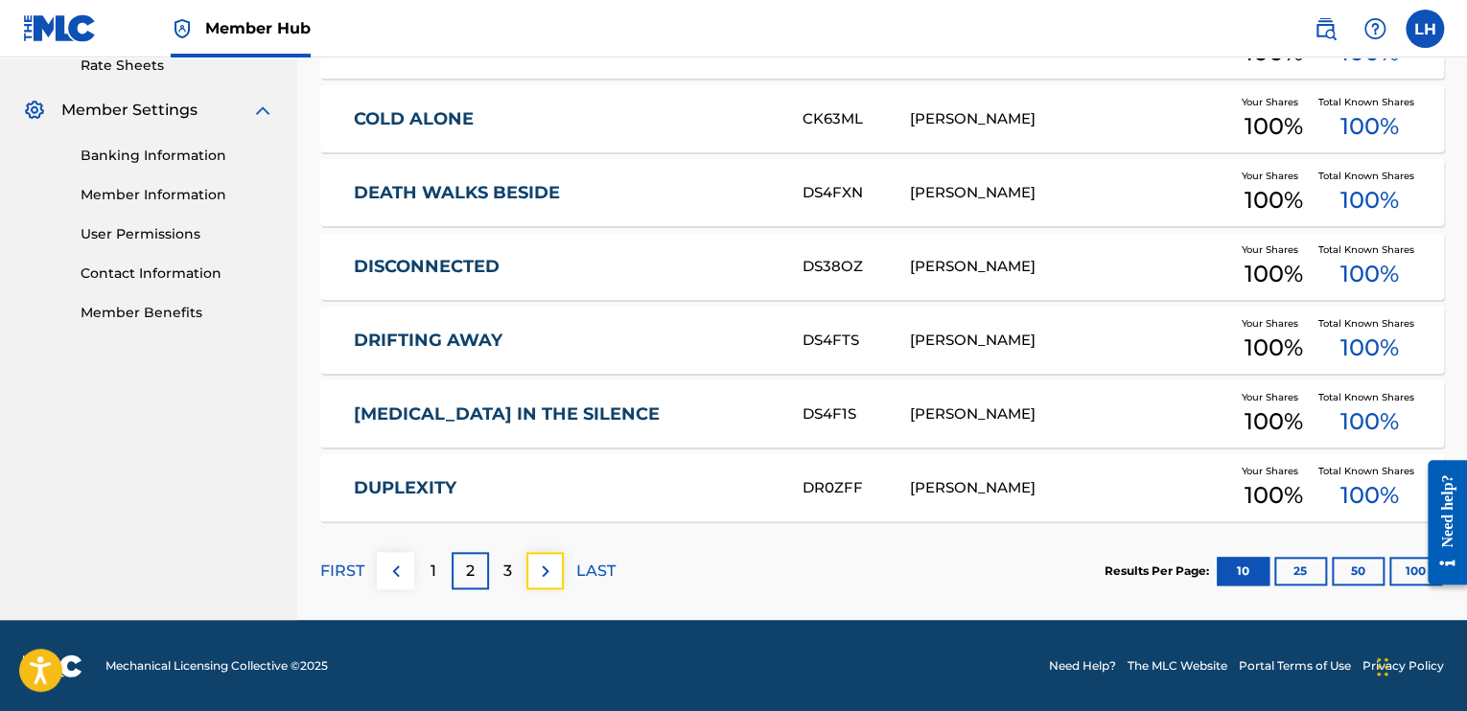
click at [552, 574] on img at bounding box center [545, 571] width 23 height 23
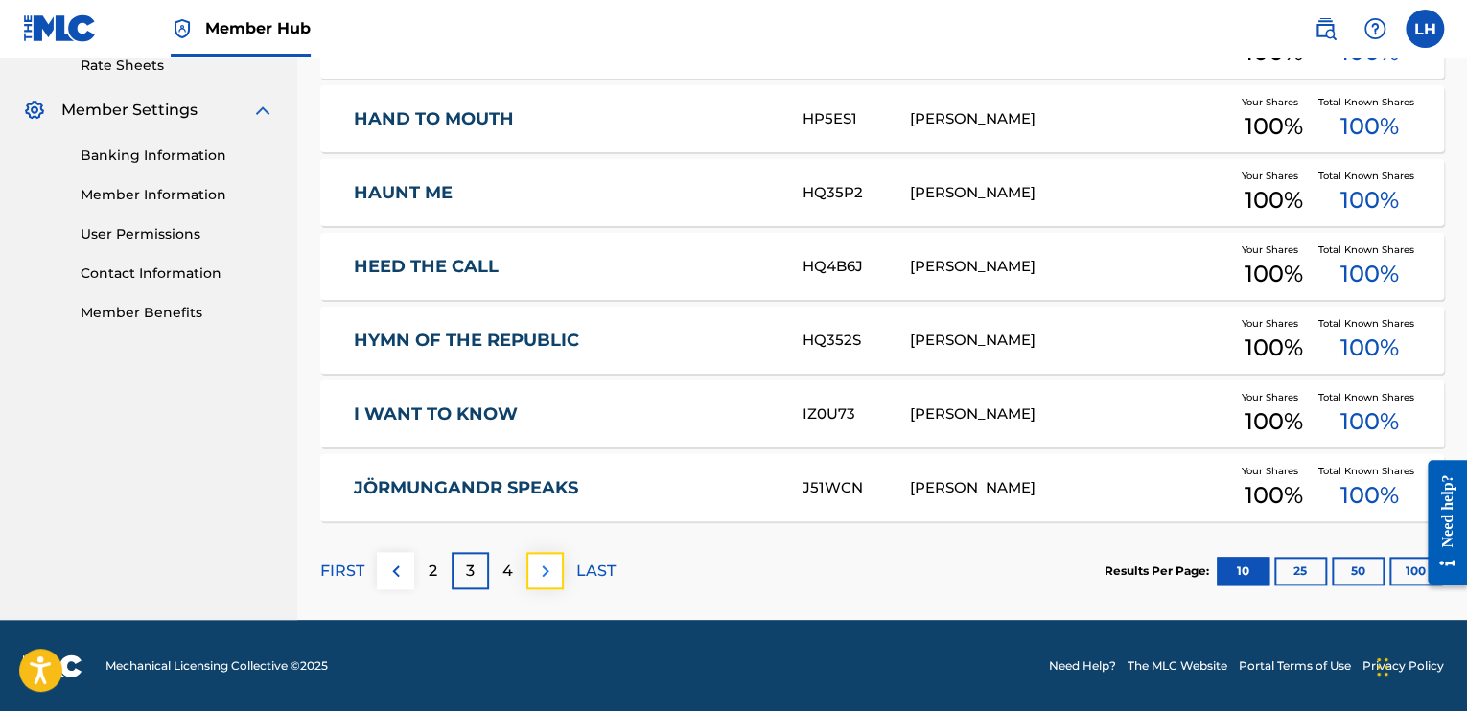
click at [552, 566] on img at bounding box center [545, 571] width 23 height 23
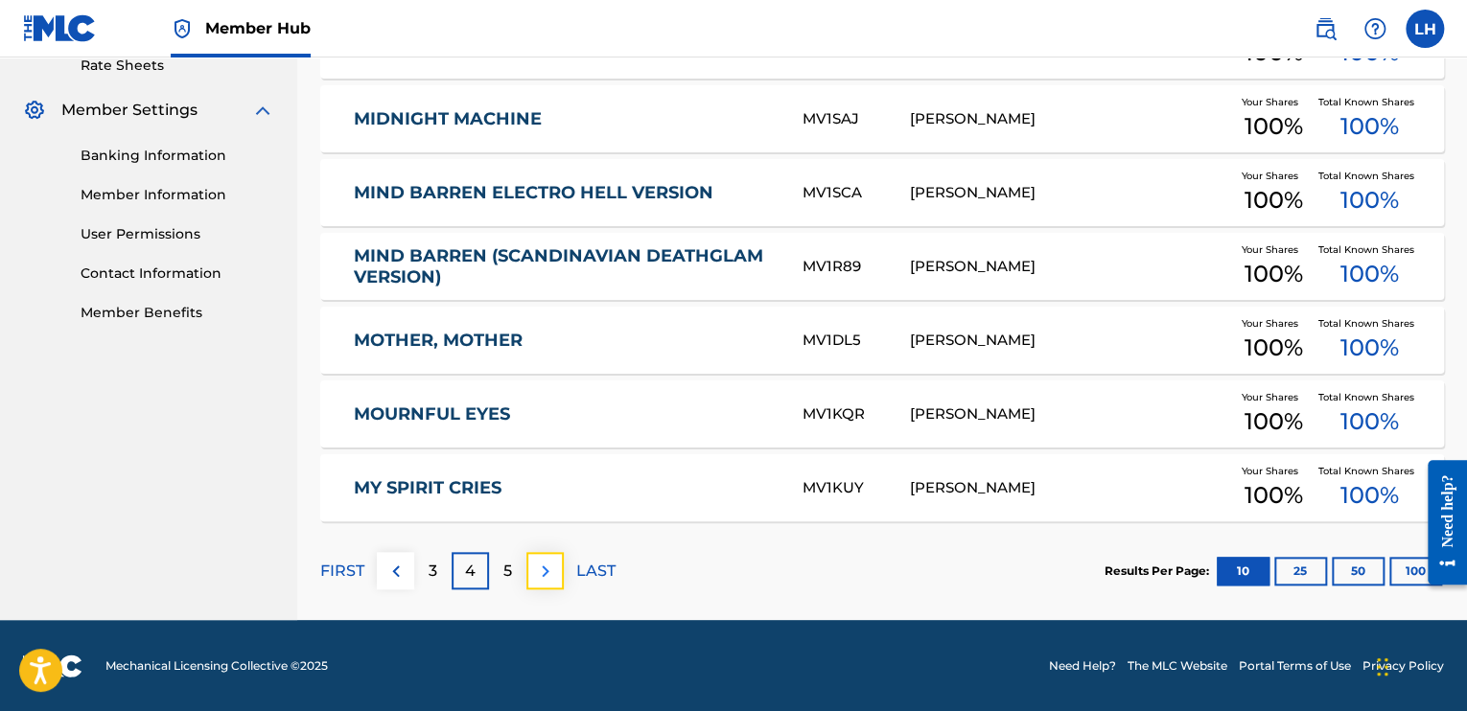
click at [549, 569] on img at bounding box center [545, 571] width 23 height 23
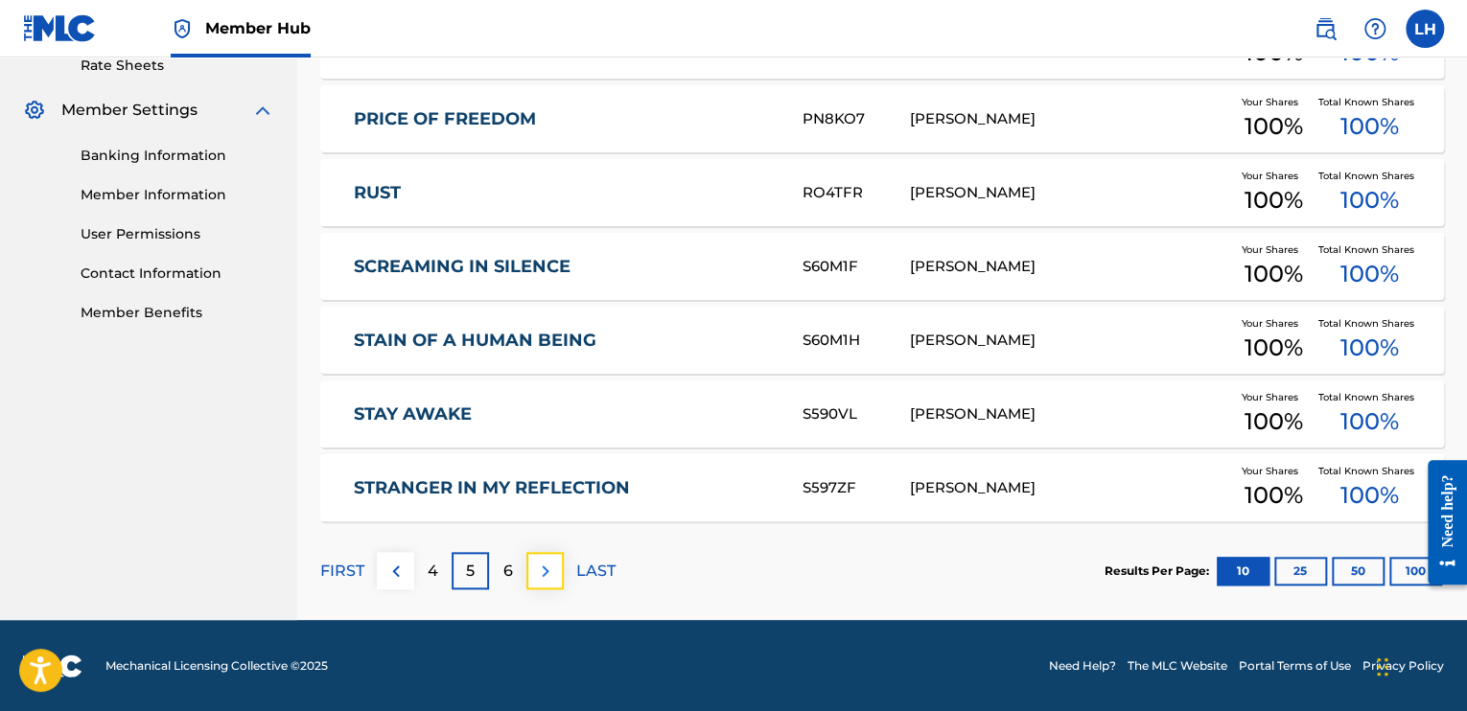
click at [546, 568] on img at bounding box center [545, 571] width 23 height 23
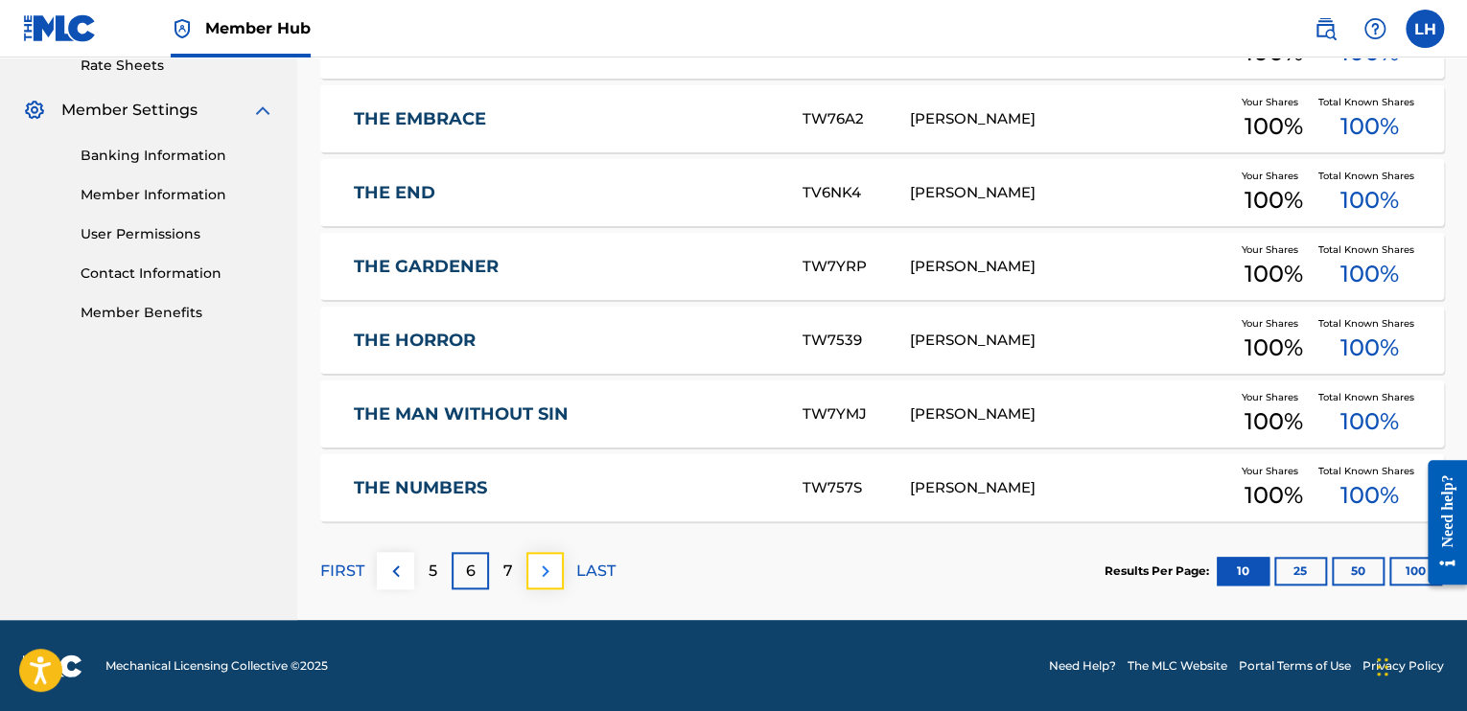
click at [543, 575] on img at bounding box center [545, 571] width 23 height 23
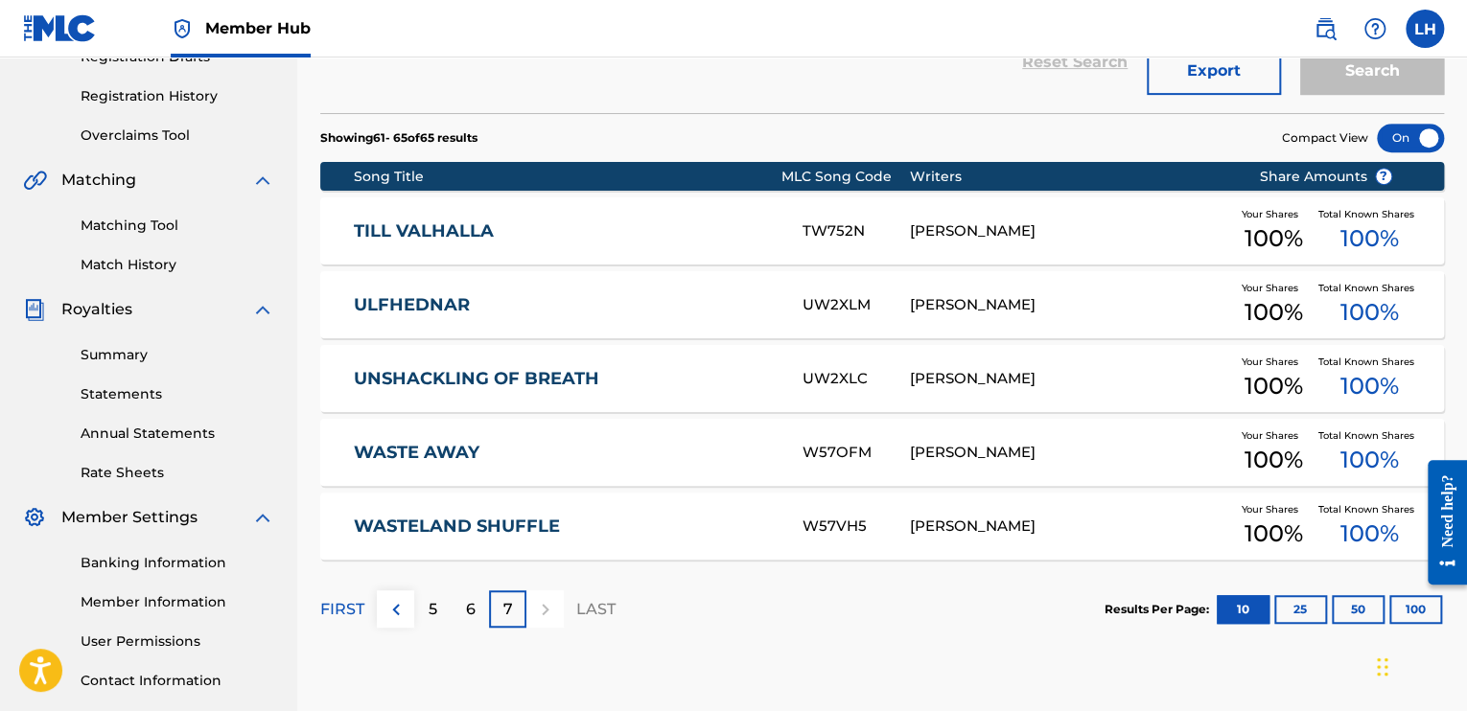
scroll to position [381, 0]
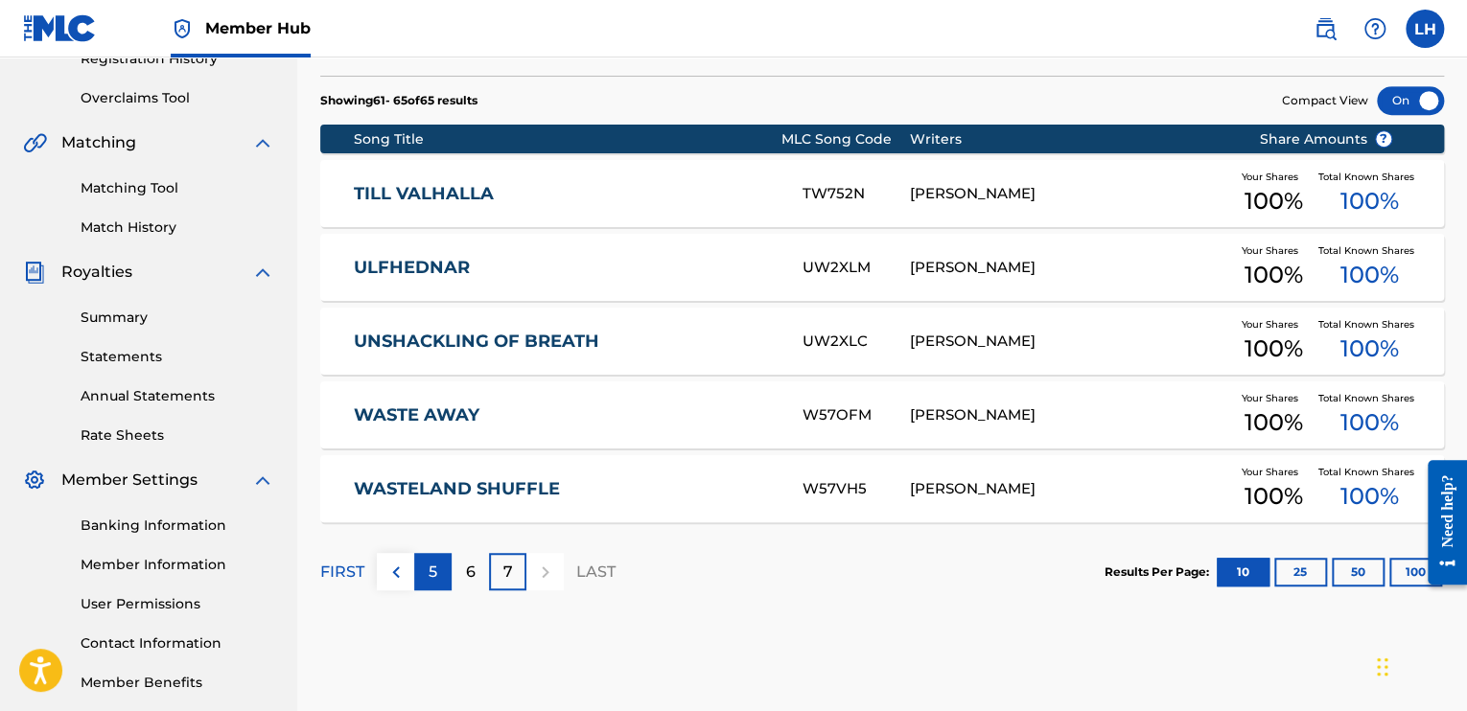
click at [440, 568] on div "5" at bounding box center [432, 571] width 37 height 37
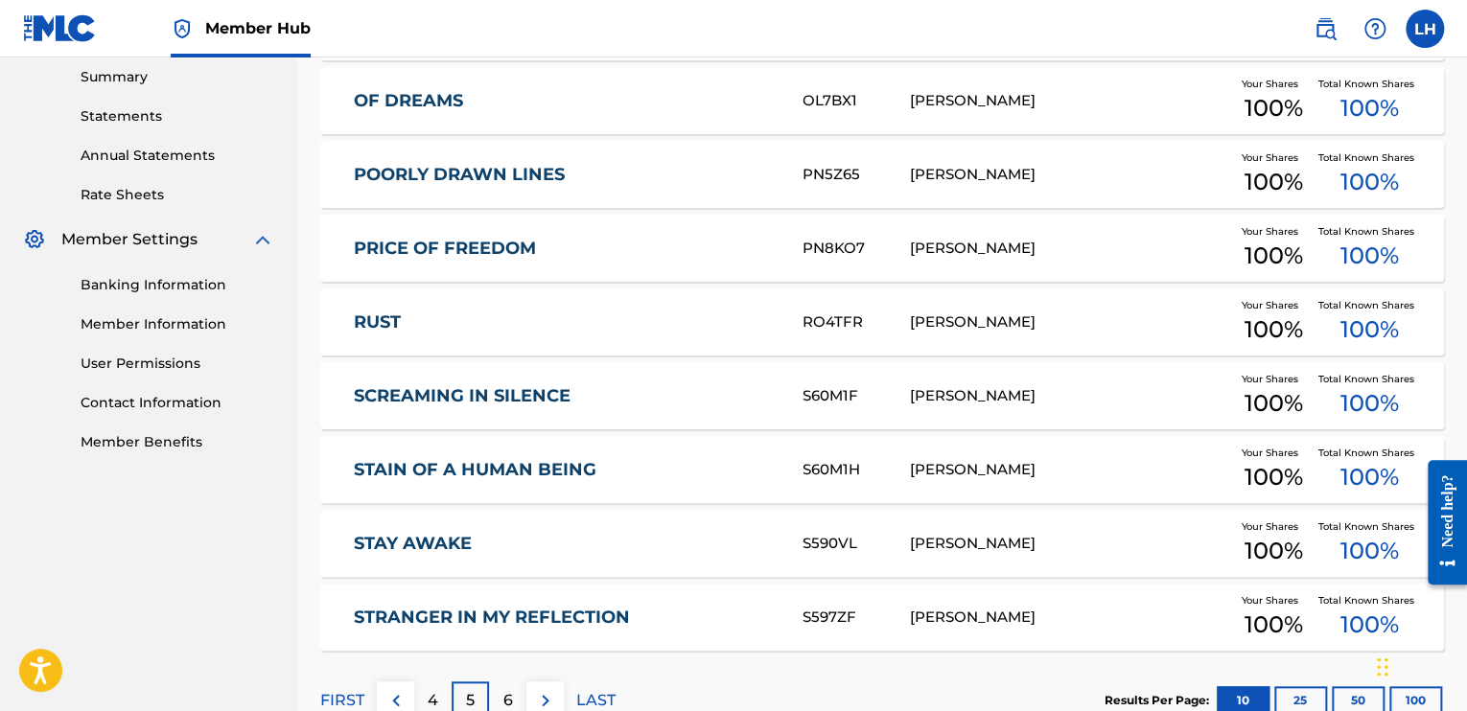
scroll to position [668, 0]
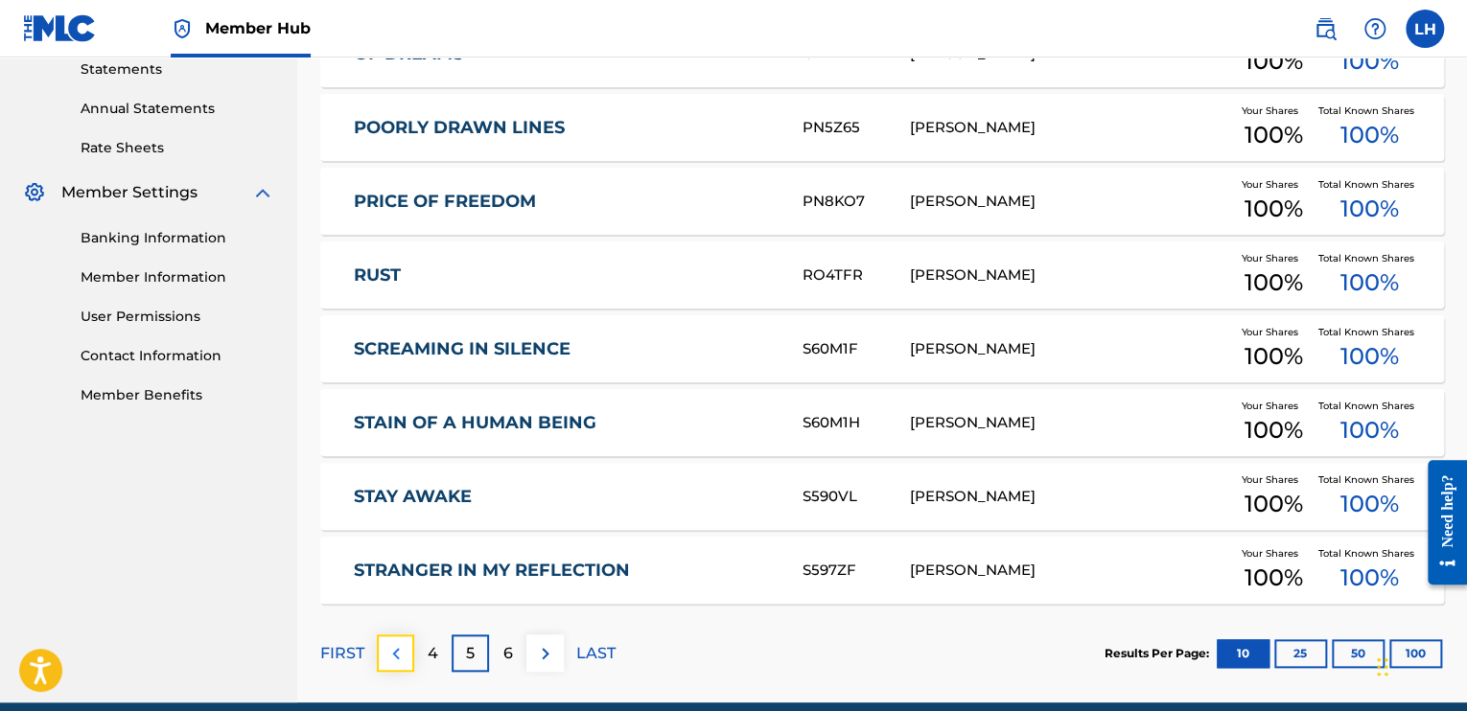
click at [397, 645] on img at bounding box center [395, 653] width 23 height 23
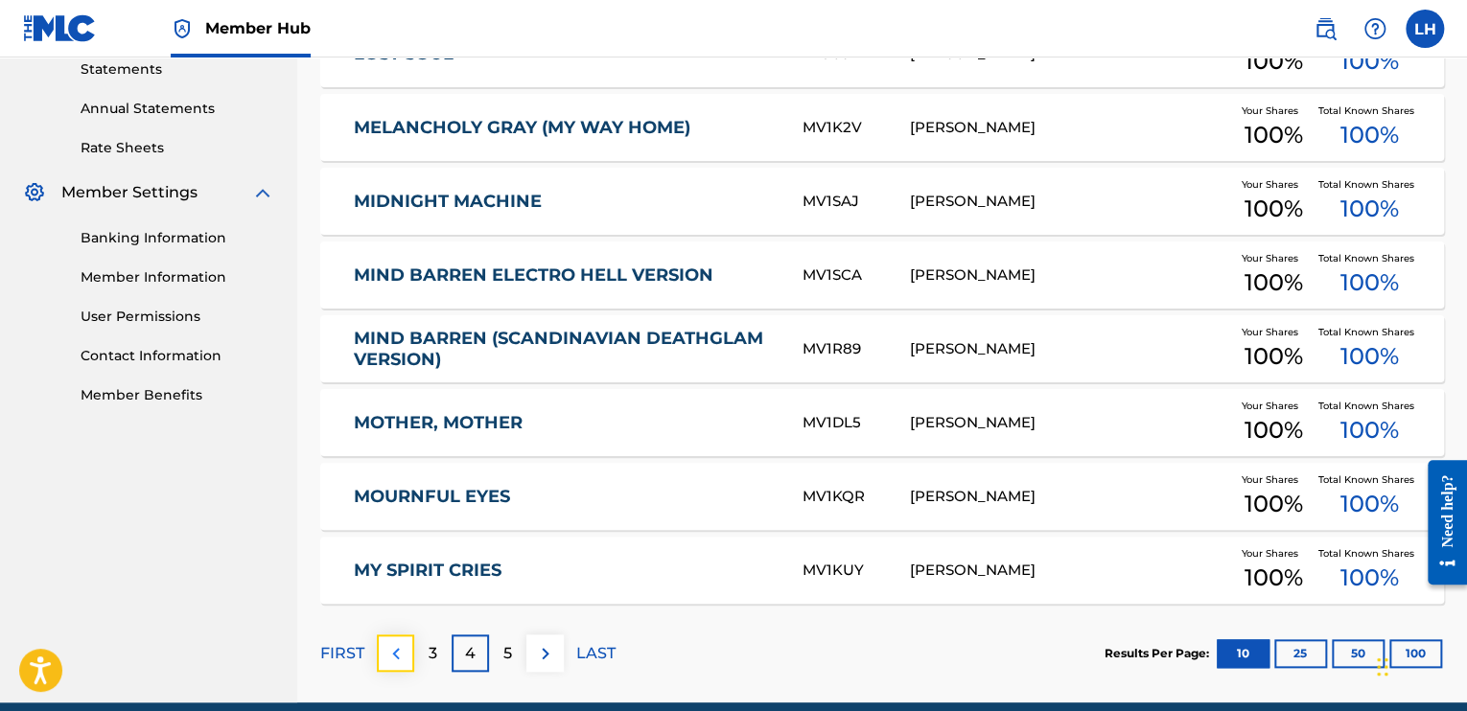
click at [404, 662] on img at bounding box center [395, 653] width 23 height 23
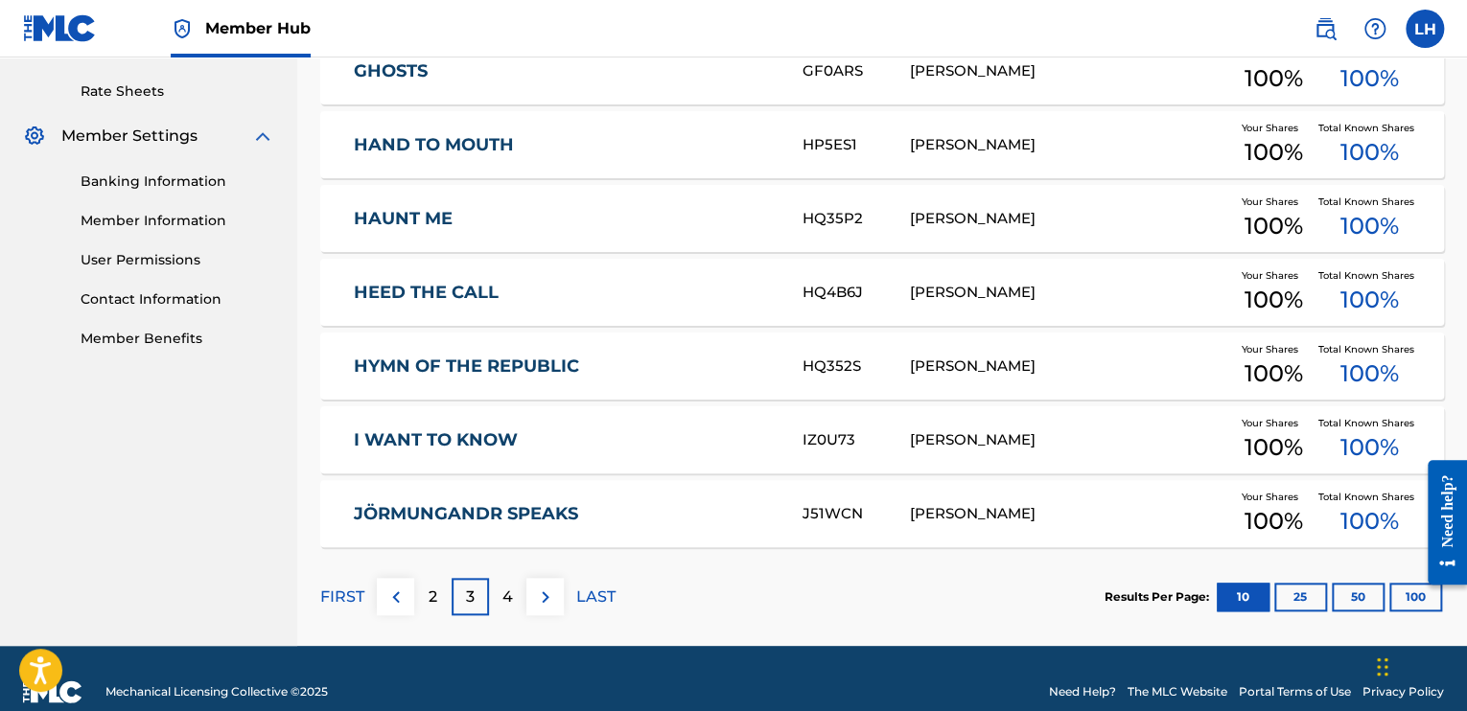
scroll to position [751, 0]
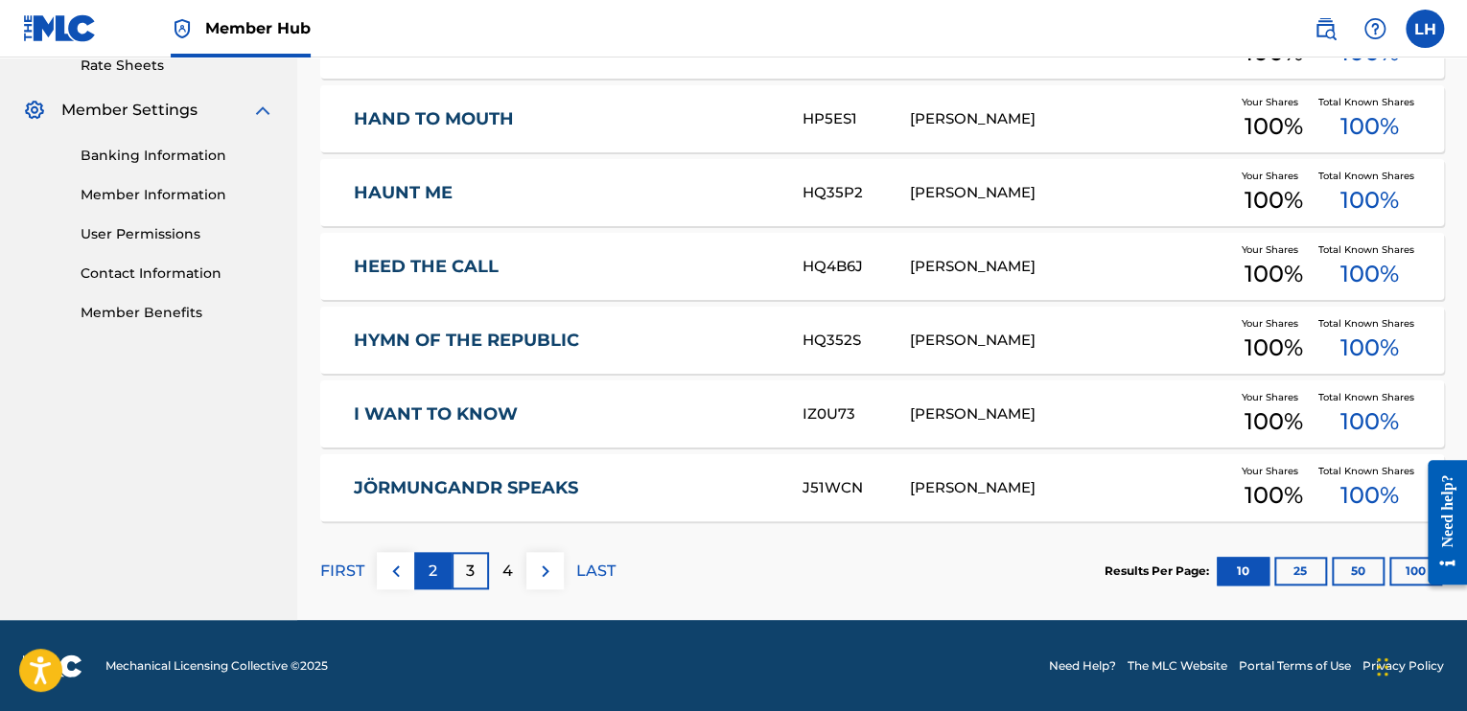
click at [433, 586] on div "2" at bounding box center [432, 570] width 37 height 37
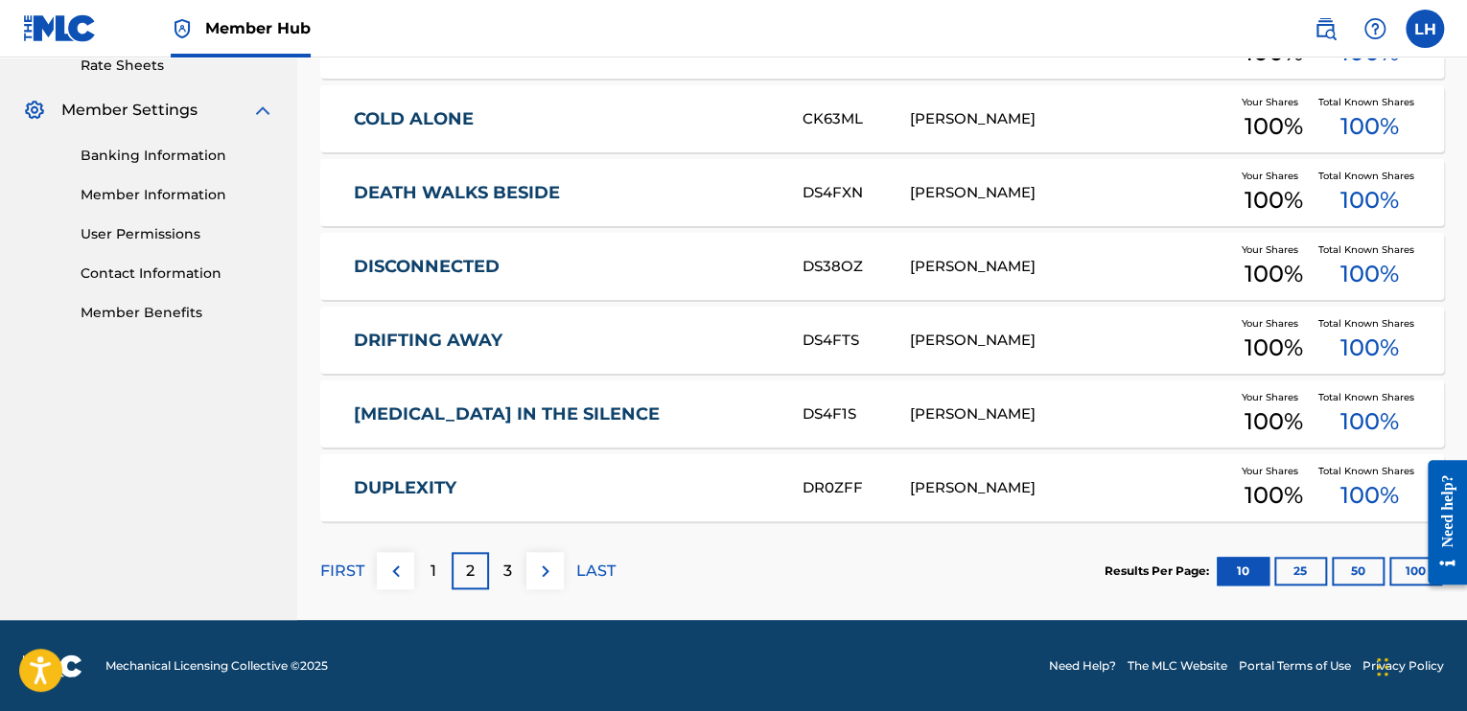
click at [1423, 567] on div at bounding box center [1440, 522] width 54 height 154
click at [1405, 575] on button "100" at bounding box center [1415, 571] width 53 height 29
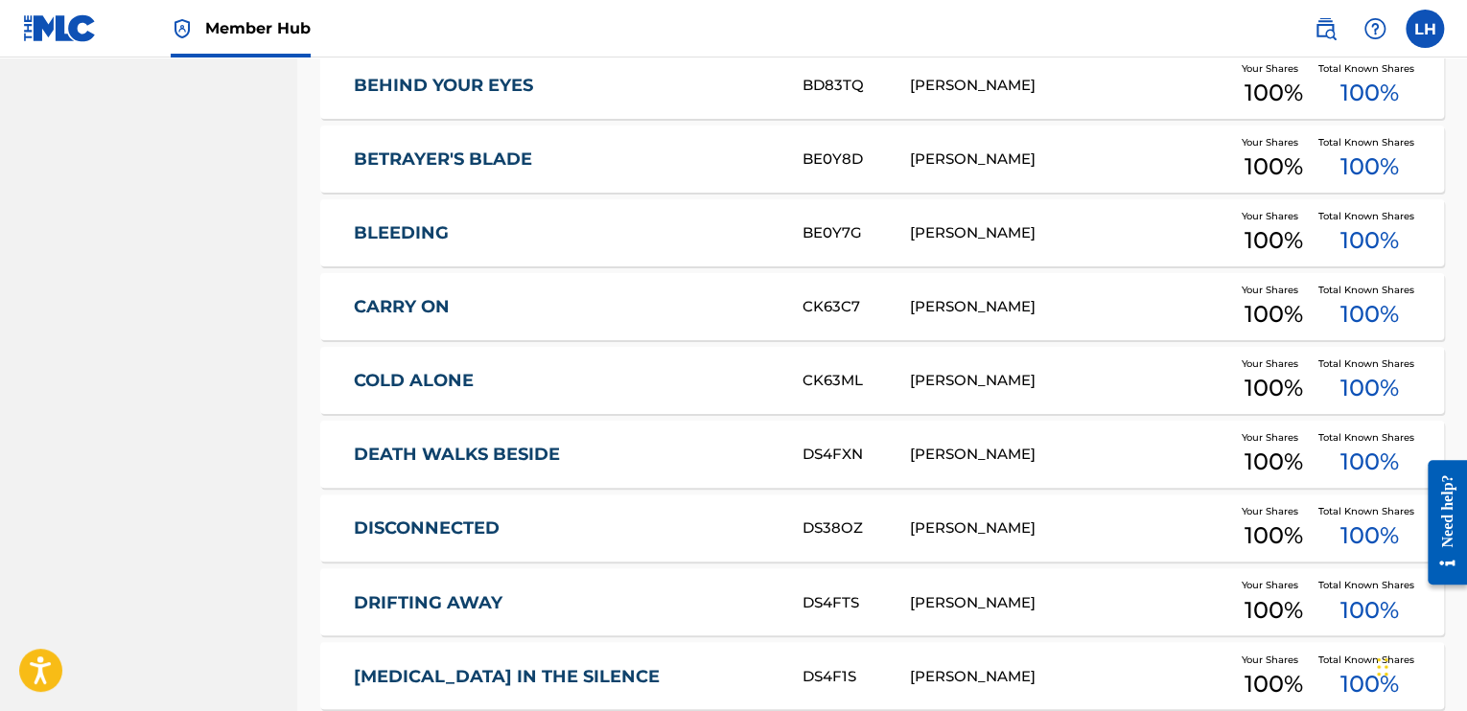
scroll to position [1230, 0]
